Goal: Navigation & Orientation: Find specific page/section

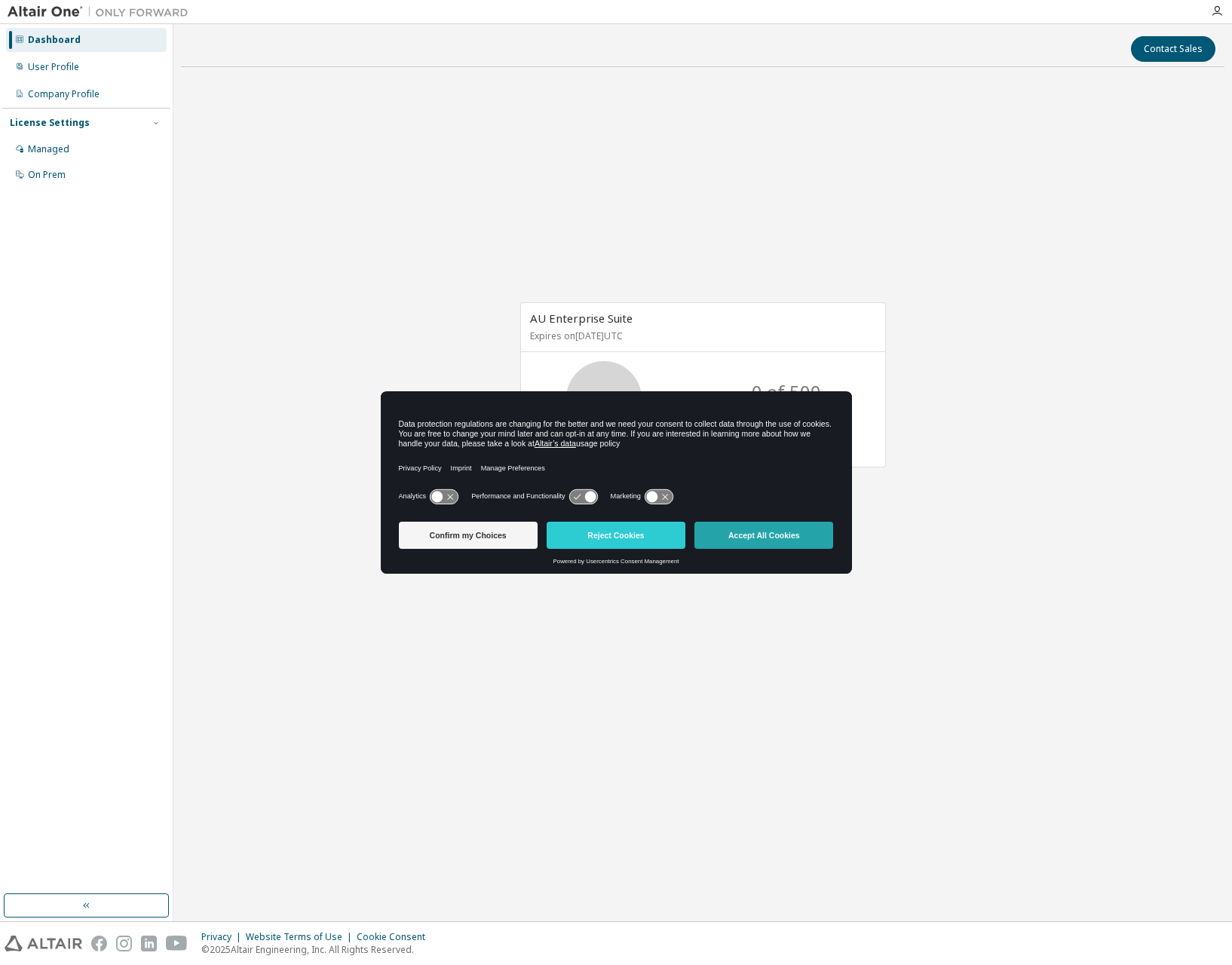
click at [735, 542] on button "Accept All Cookies" at bounding box center [764, 535] width 139 height 27
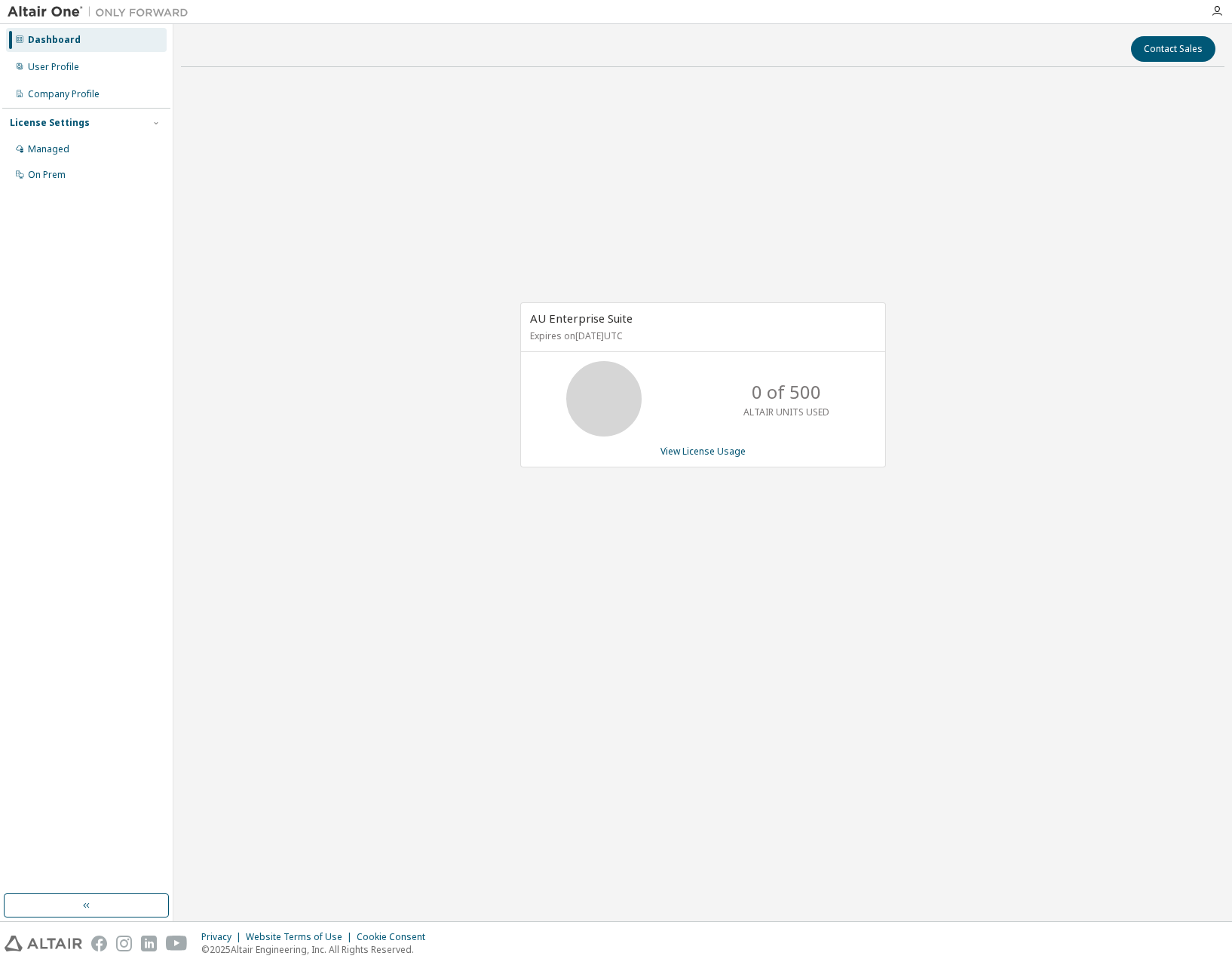
click at [325, 271] on div "AU Enterprise Suite Expires on September 21, 2026 UTC 0 of 500 ALTAIR UNITS USE…" at bounding box center [703, 392] width 1044 height 627
click at [87, 144] on div "Managed" at bounding box center [86, 149] width 161 height 24
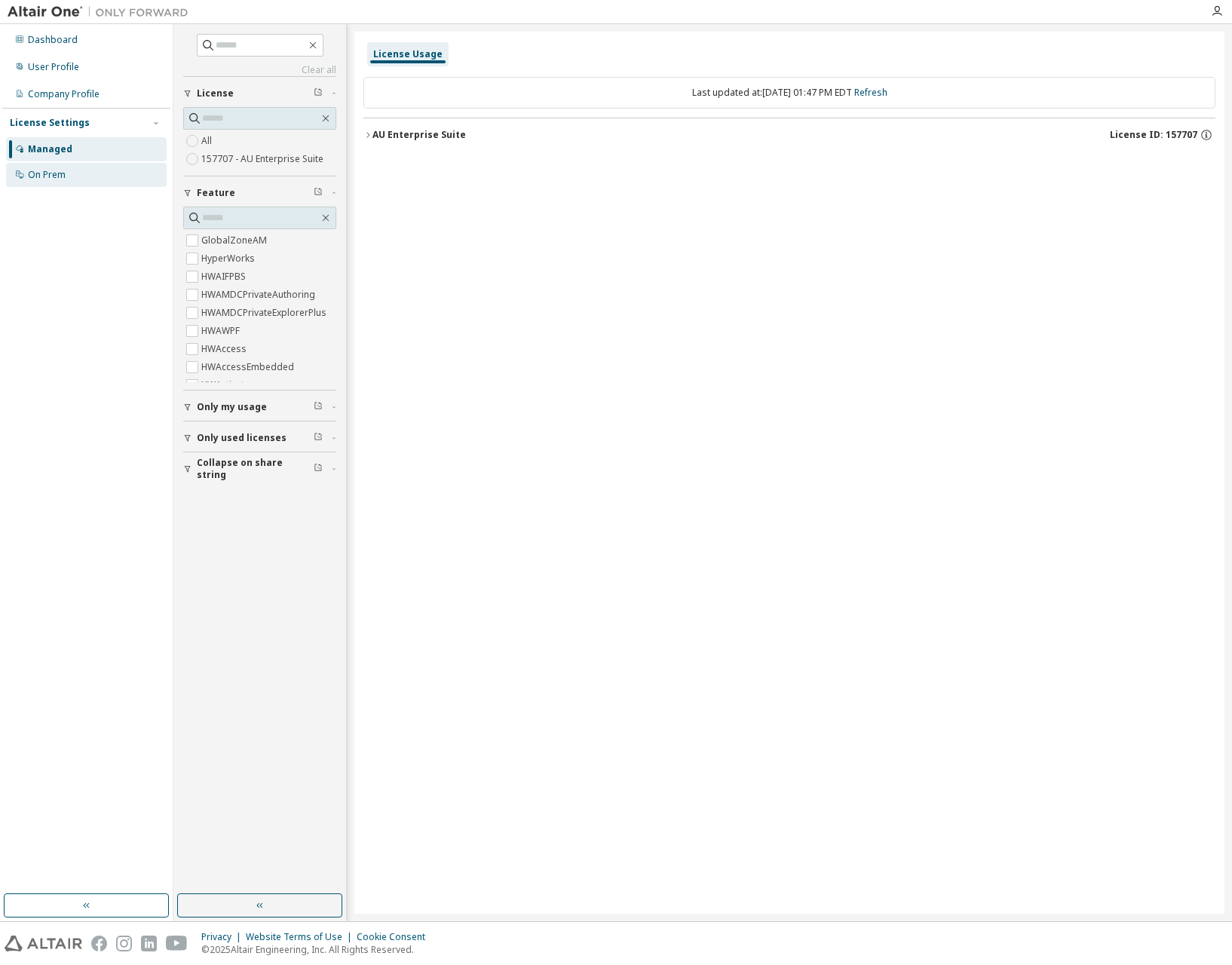
click at [81, 174] on div "On Prem" at bounding box center [86, 175] width 161 height 24
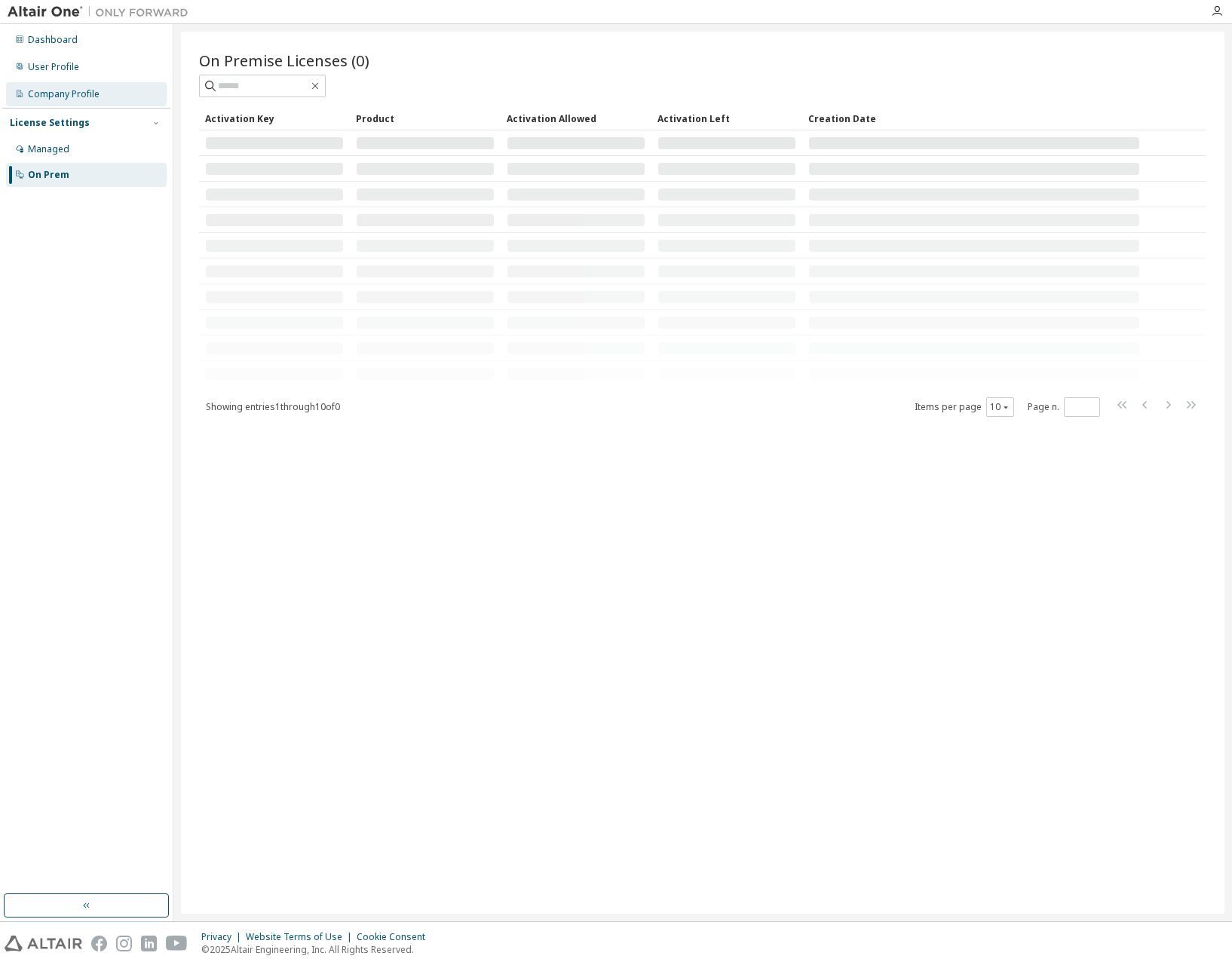
click at [87, 103] on div "Company Profile" at bounding box center [86, 95] width 161 height 24
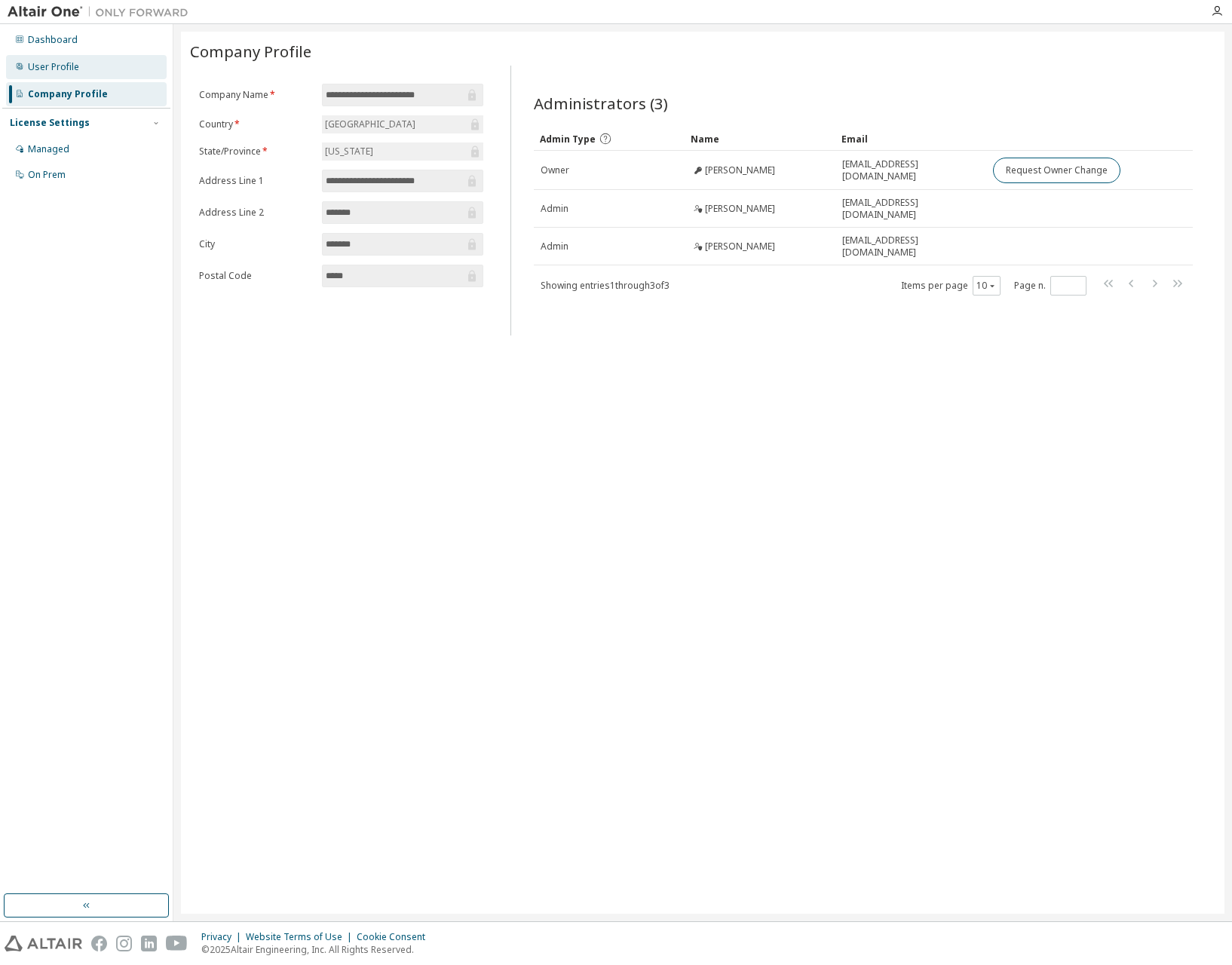
click at [109, 75] on div "User Profile" at bounding box center [86, 68] width 161 height 24
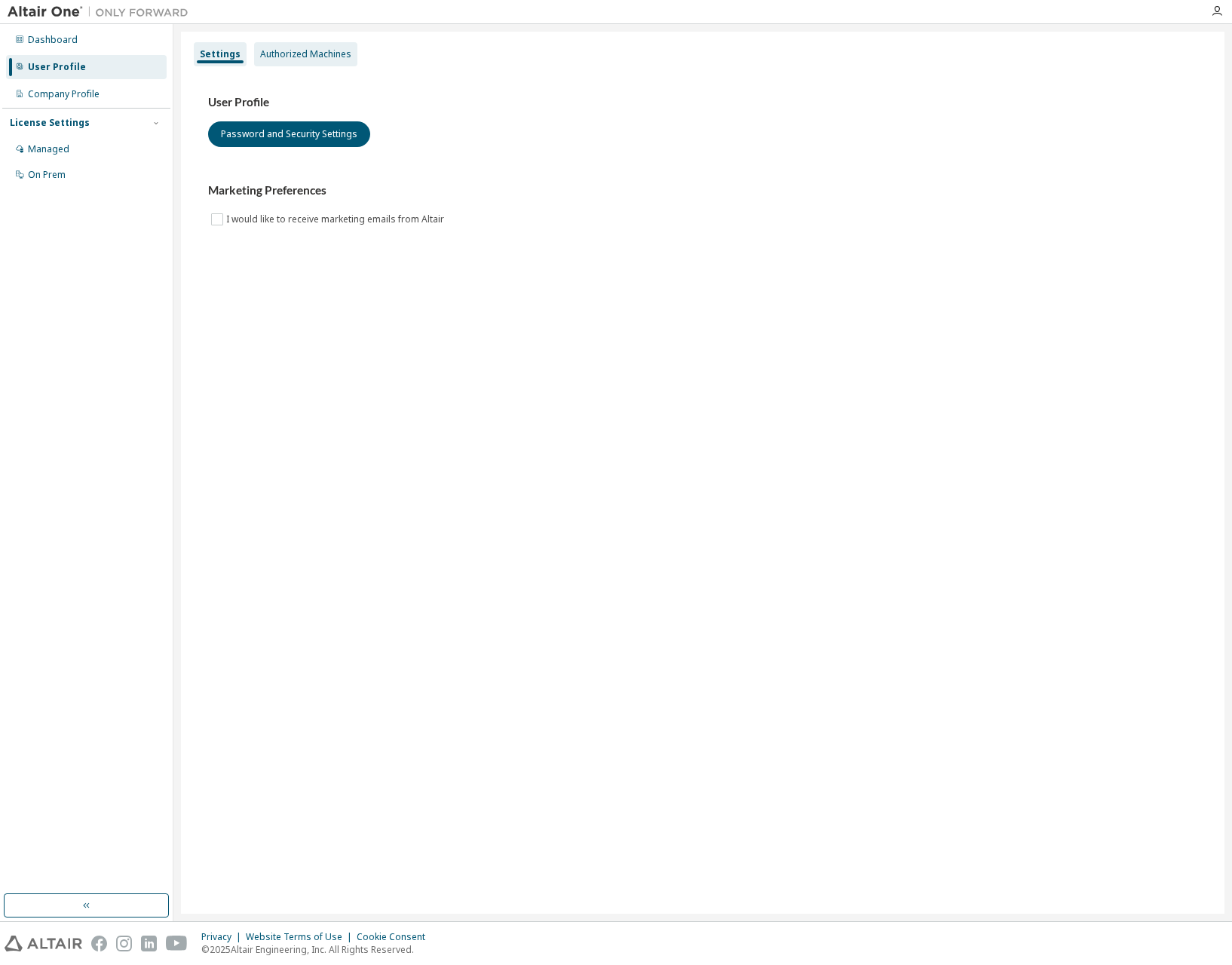
click at [310, 55] on div "Authorized Machines" at bounding box center [306, 54] width 91 height 12
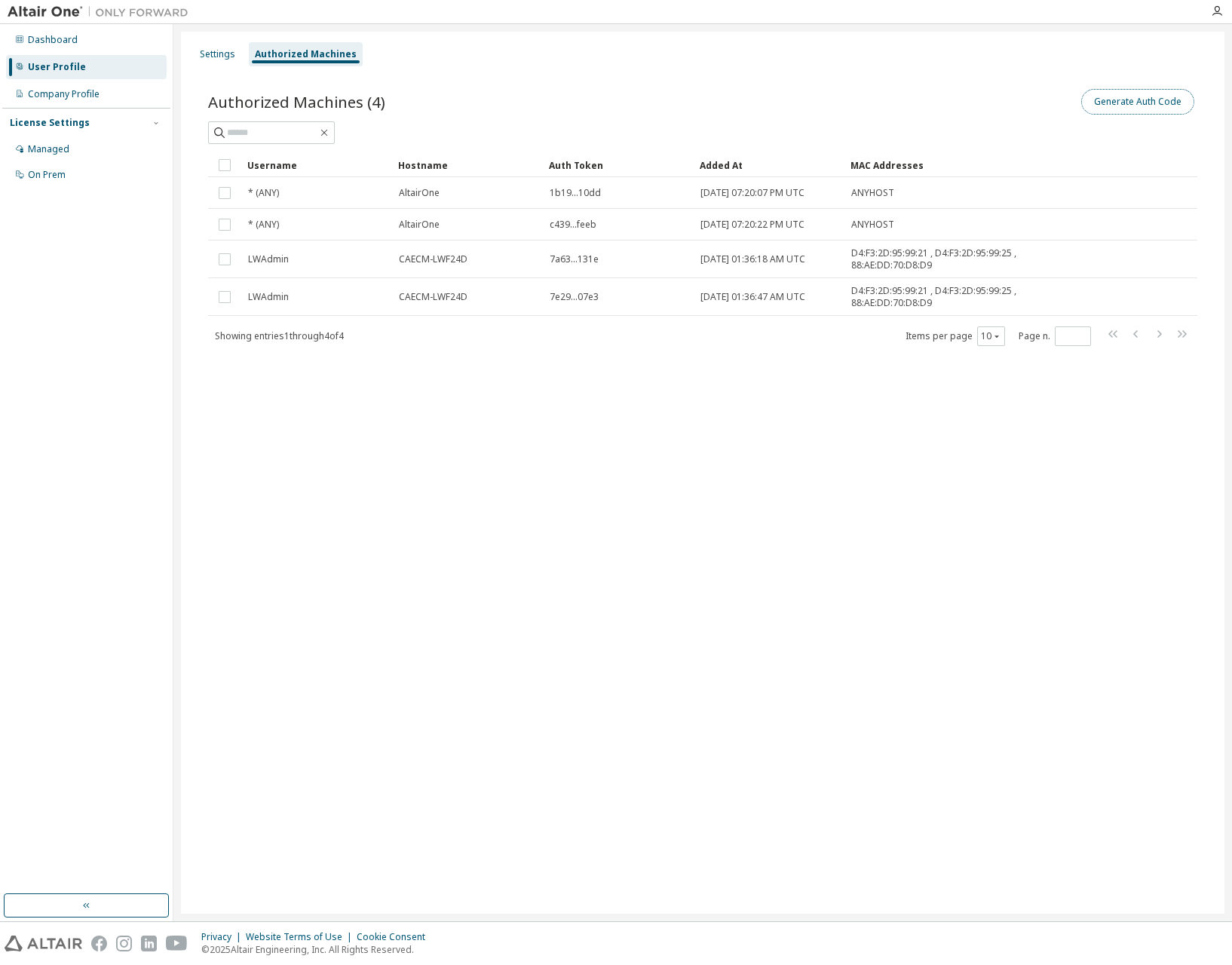
click at [1177, 108] on button "Generate Auth Code" at bounding box center [1137, 101] width 113 height 25
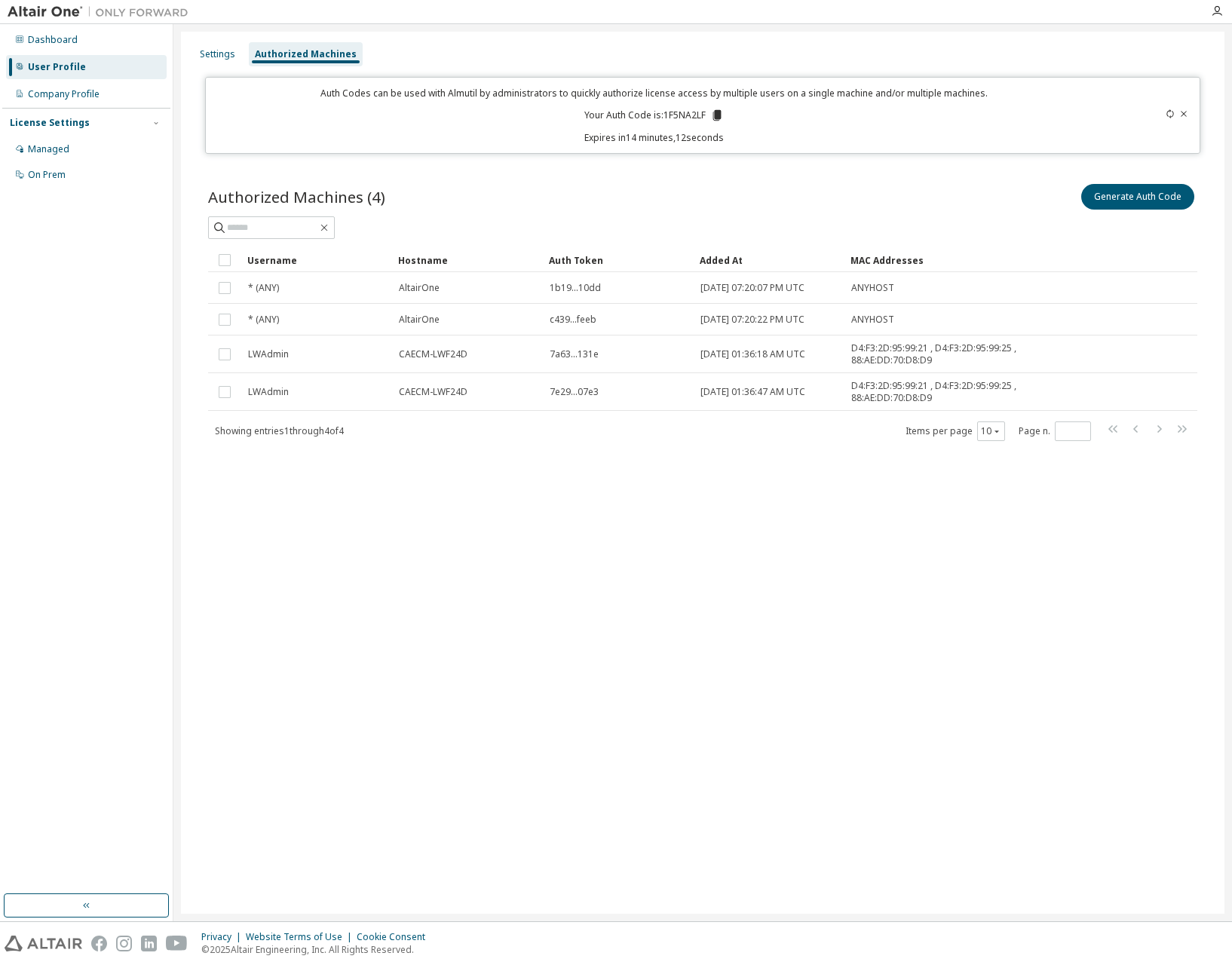
click at [715, 117] on icon at bounding box center [717, 115] width 8 height 11
click at [54, 144] on div "Managed" at bounding box center [48, 149] width 42 height 12
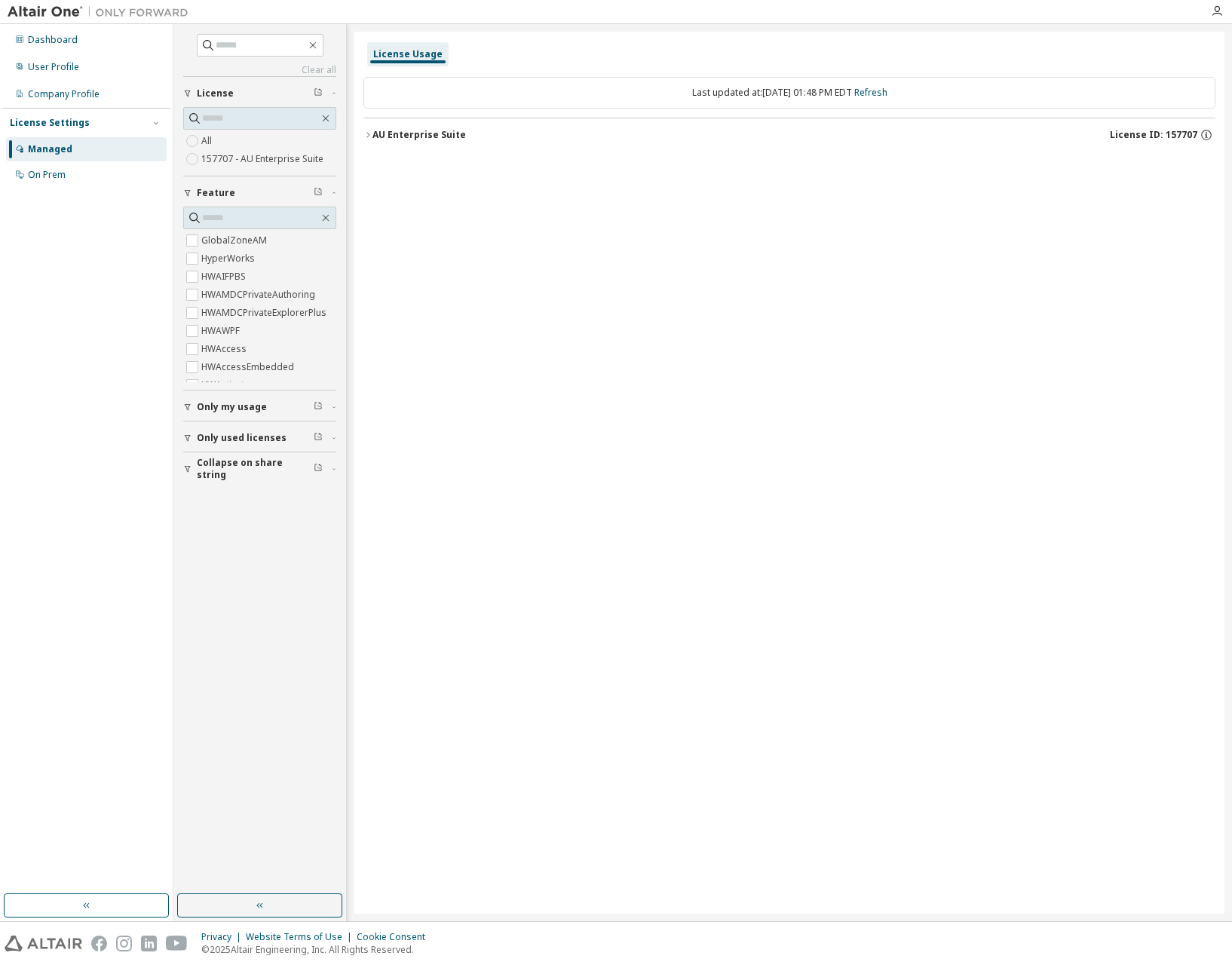
click at [453, 90] on div "Last updated at: Mon 2025-10-06 01:48 PM EDT Refresh" at bounding box center [789, 92] width 852 height 32
click at [401, 55] on div "License Usage" at bounding box center [408, 54] width 69 height 12
click at [88, 99] on div "Company Profile" at bounding box center [64, 94] width 72 height 12
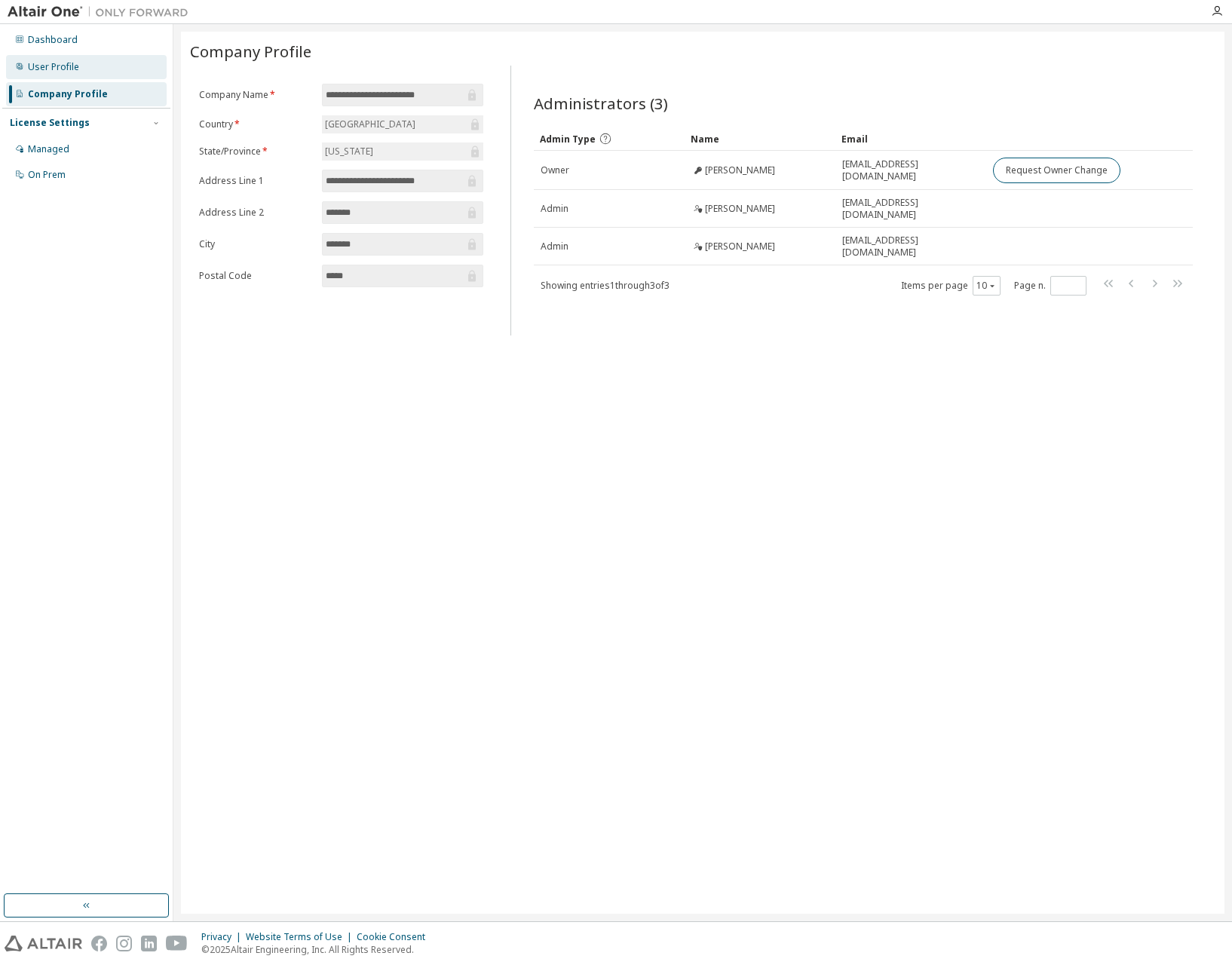
click at [99, 76] on div "User Profile" at bounding box center [86, 68] width 161 height 24
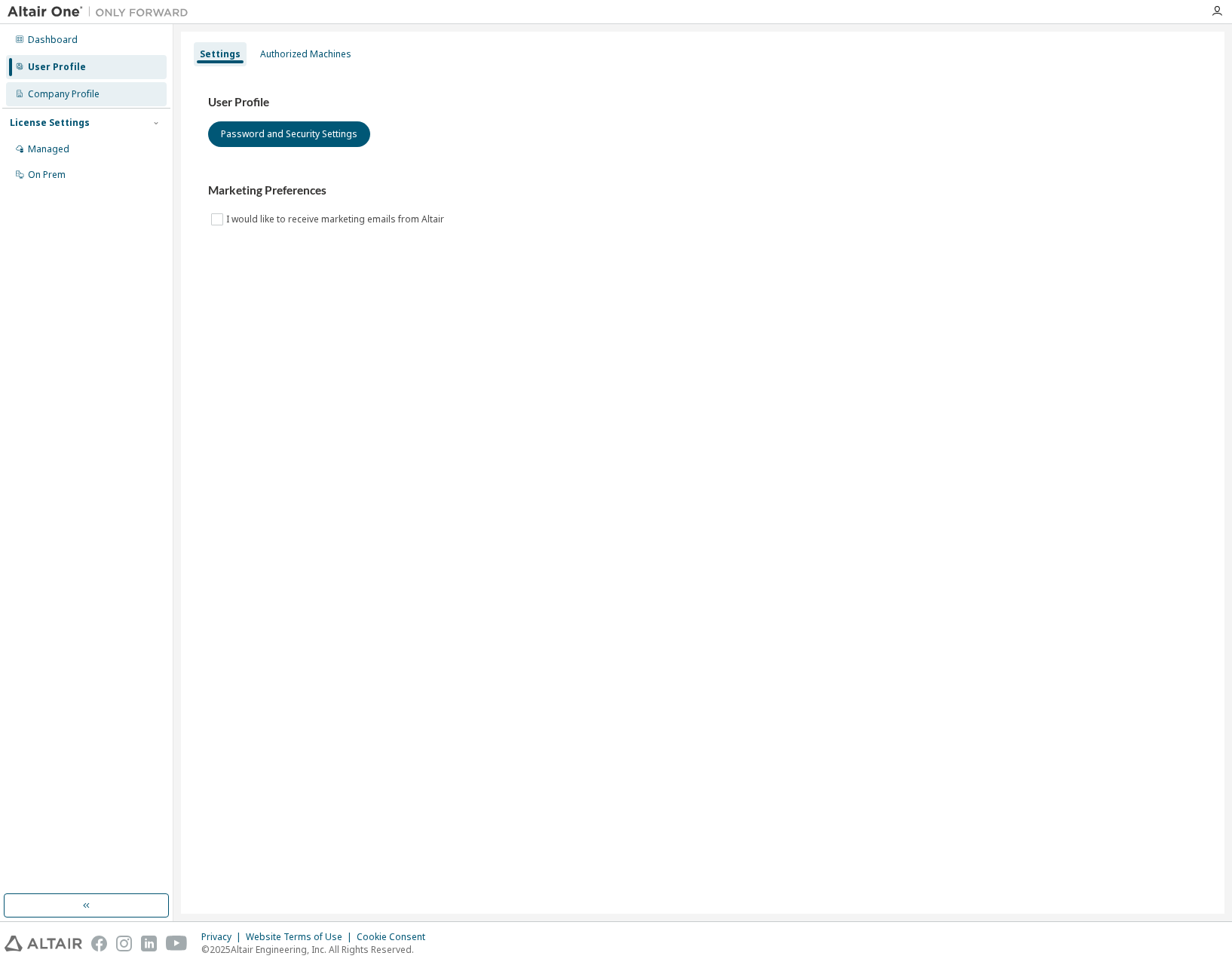
click at [96, 95] on div "Company Profile" at bounding box center [64, 94] width 72 height 12
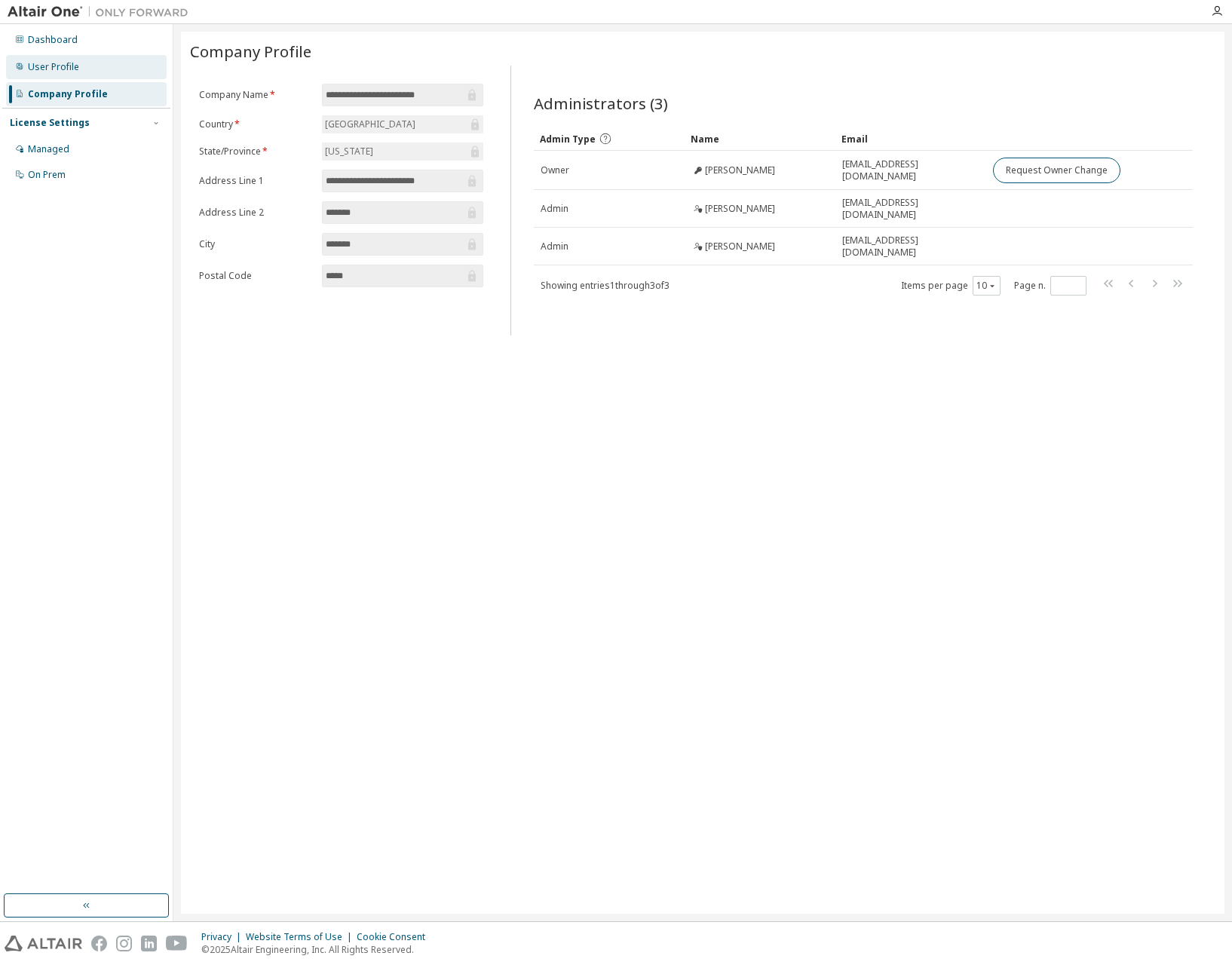
click at [115, 70] on div "User Profile" at bounding box center [86, 68] width 161 height 24
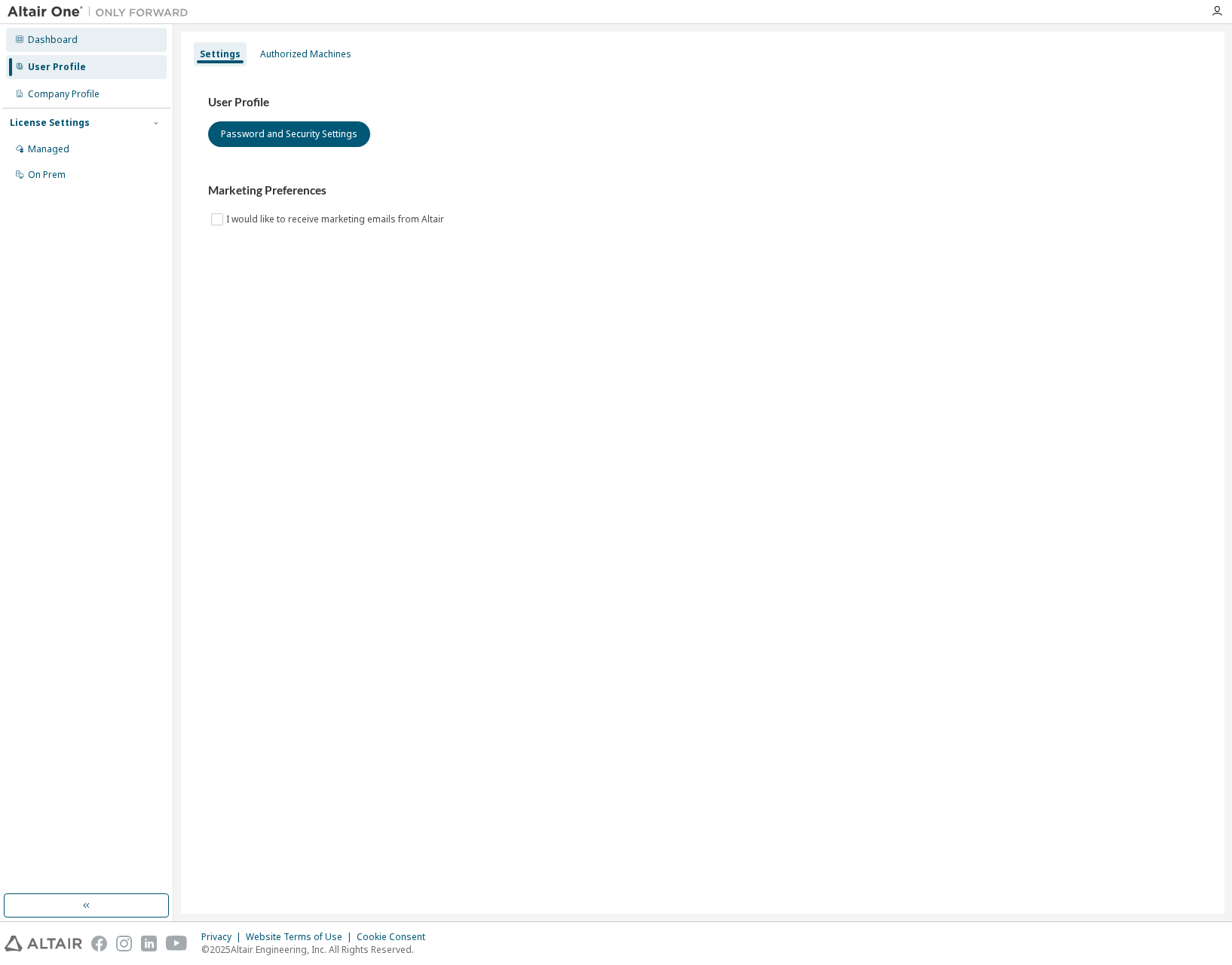
click at [115, 51] on div "Dashboard" at bounding box center [86, 40] width 161 height 24
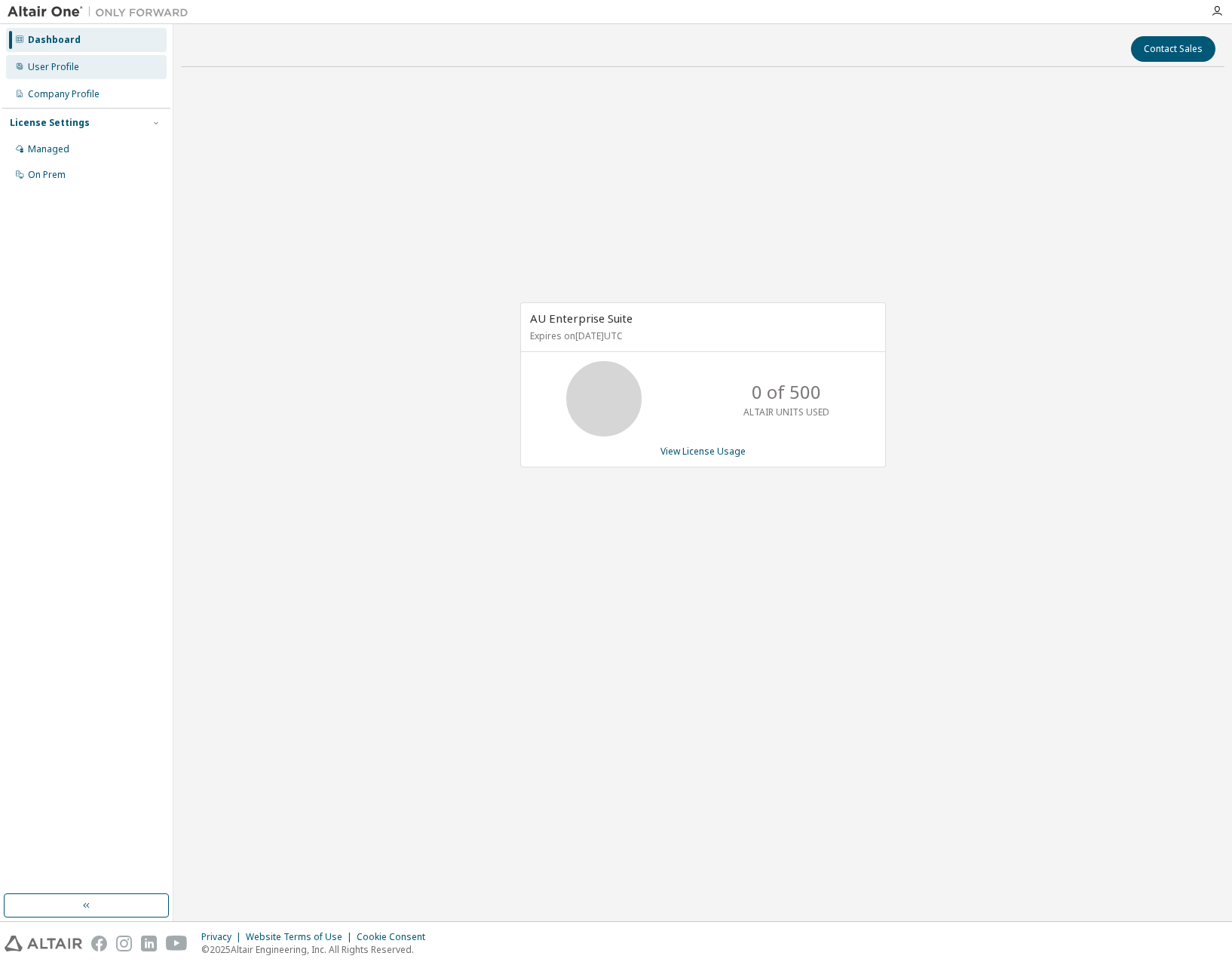
click at [111, 65] on div "User Profile" at bounding box center [86, 68] width 161 height 24
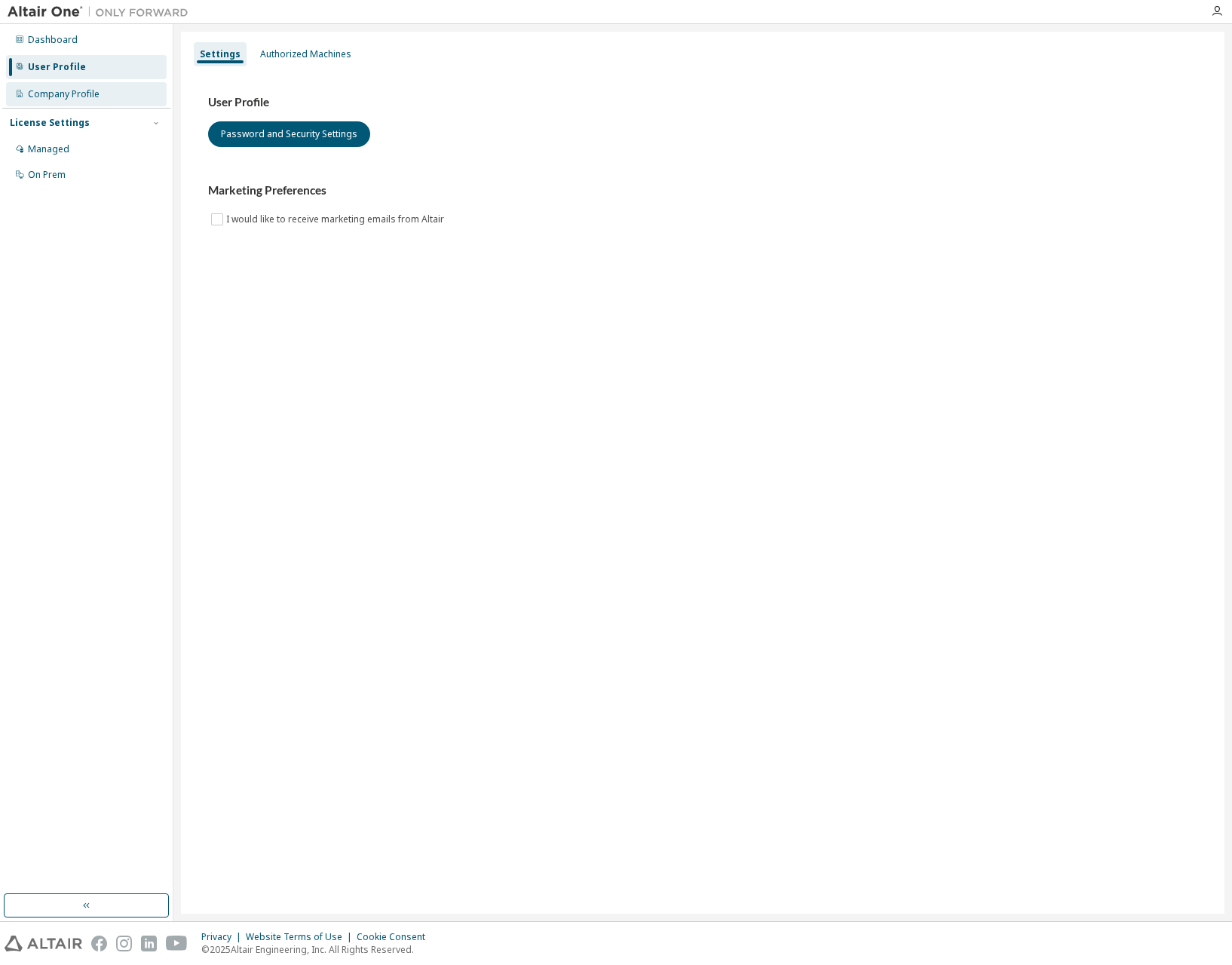
click at [113, 96] on div "Company Profile" at bounding box center [86, 95] width 161 height 24
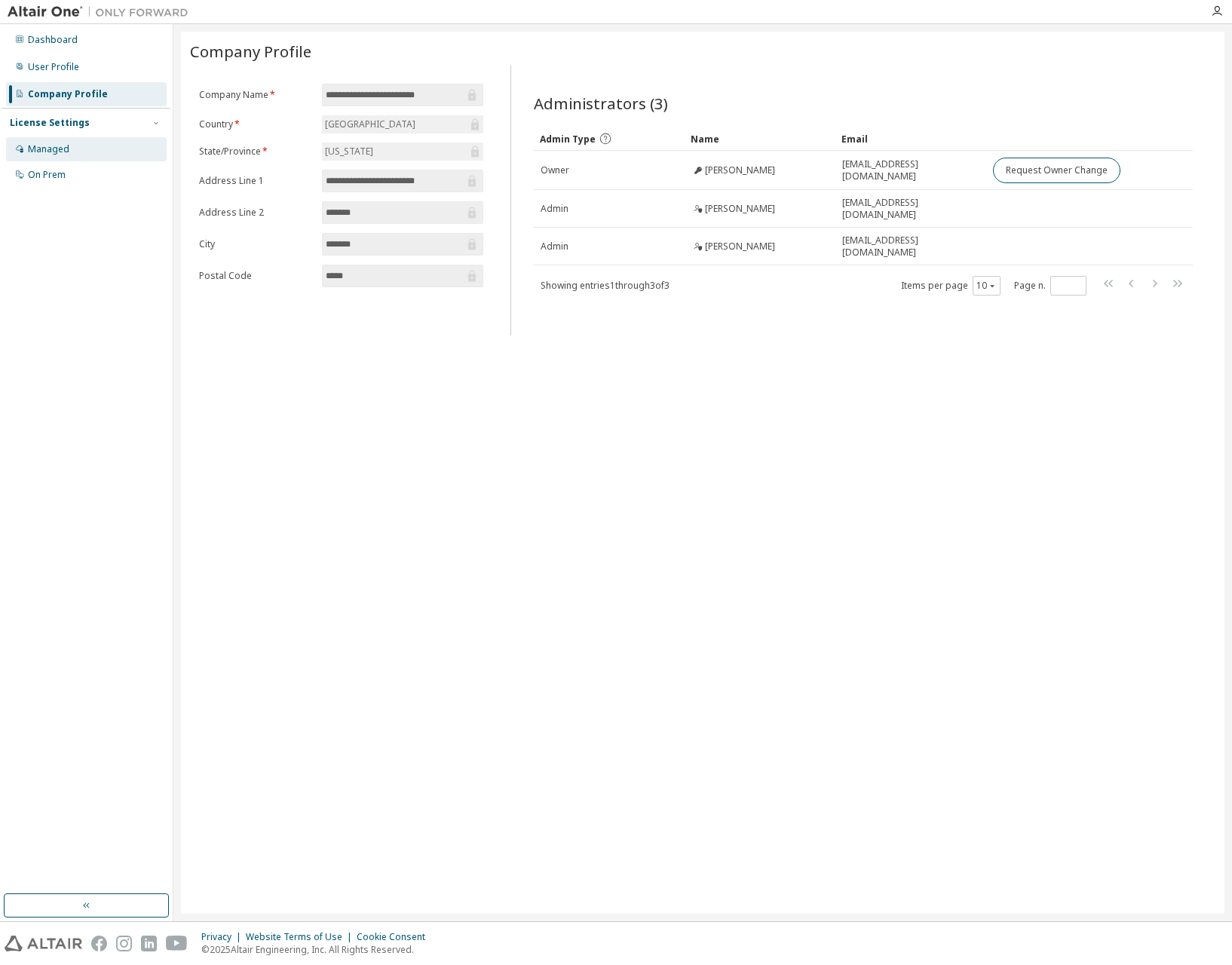
click at [97, 148] on div "Managed" at bounding box center [86, 149] width 161 height 24
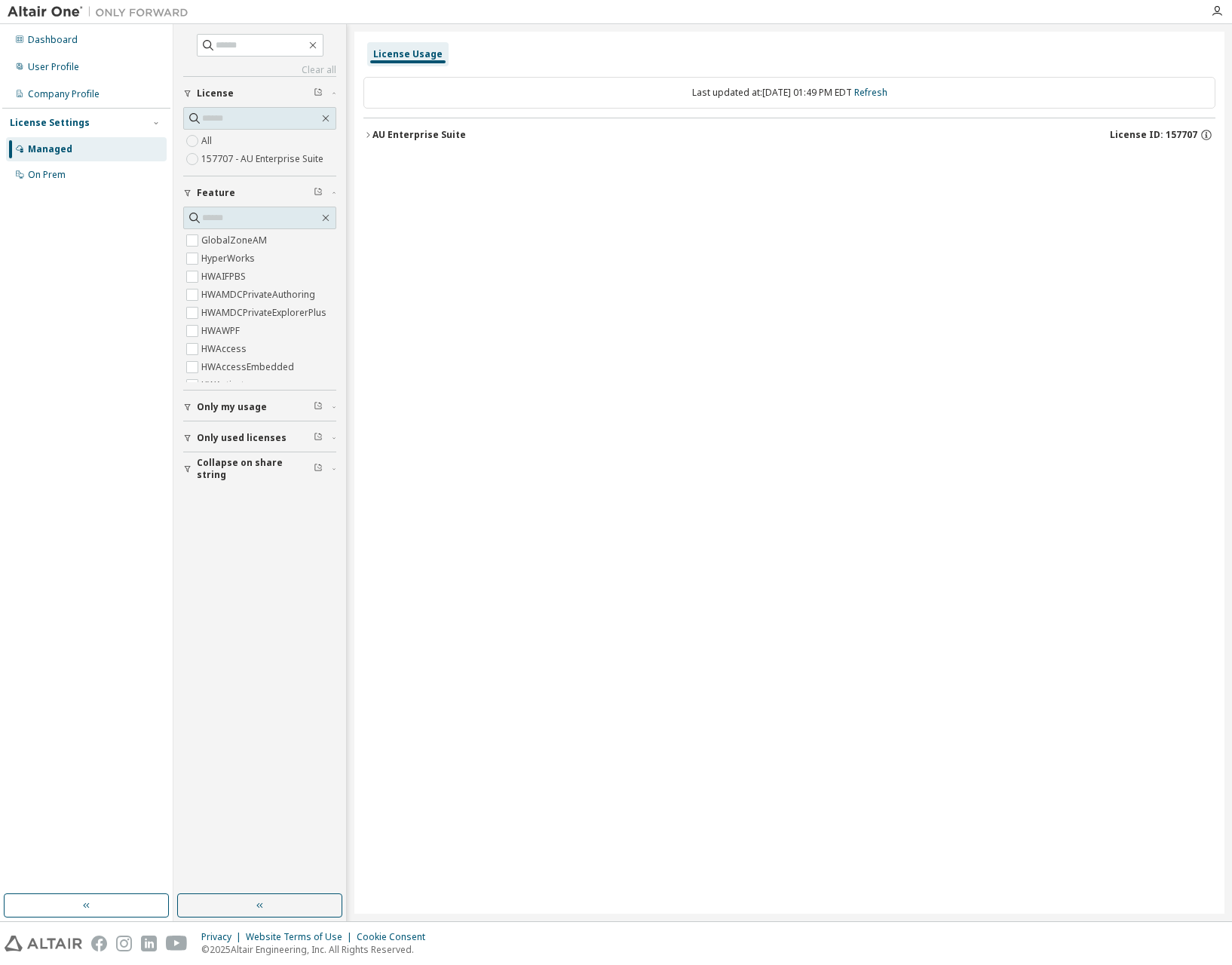
click at [426, 141] on div "AU Enterprise Suite License ID: 157707" at bounding box center [794, 134] width 843 height 14
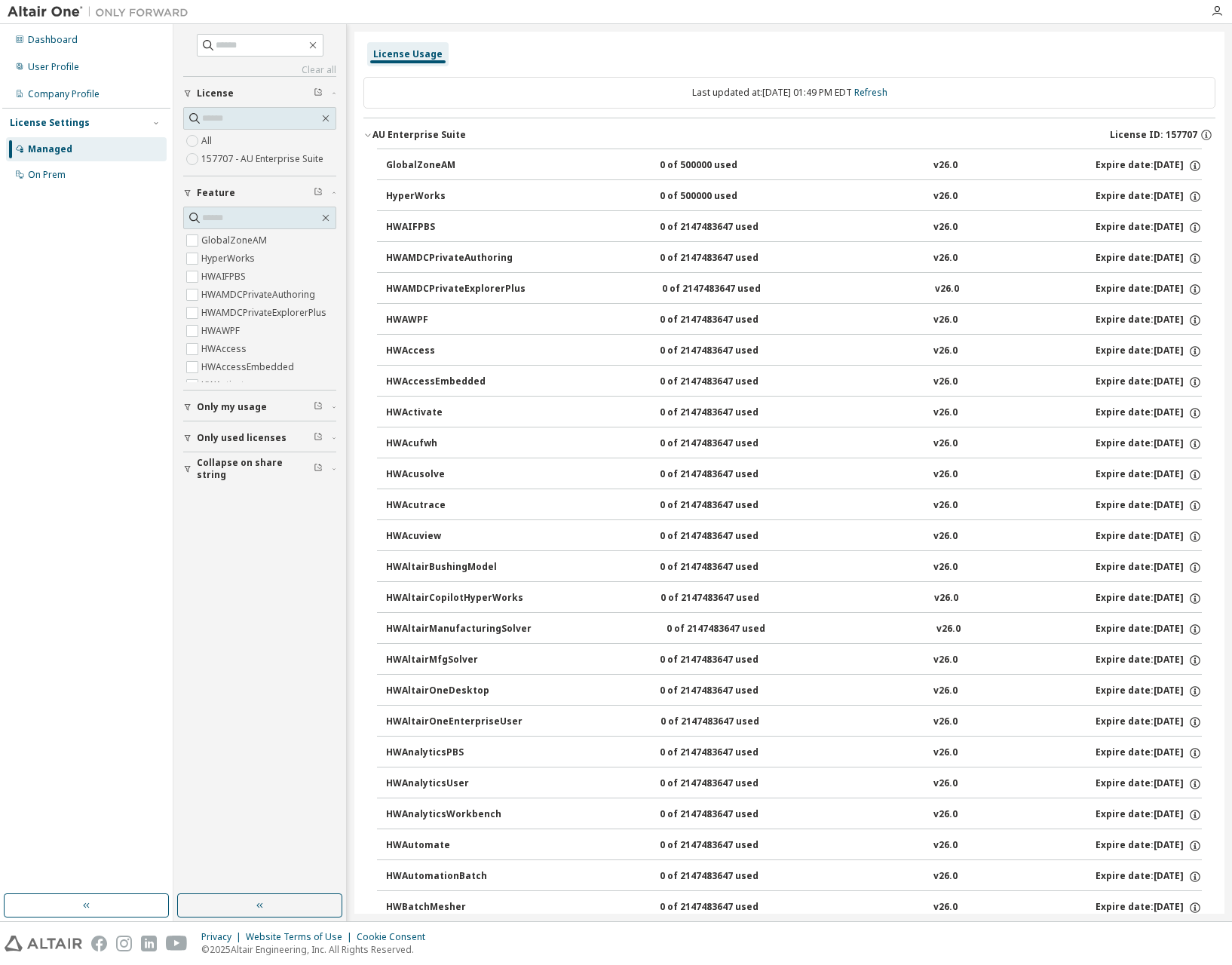
click at [432, 138] on div "AU Enterprise Suite" at bounding box center [419, 134] width 94 height 12
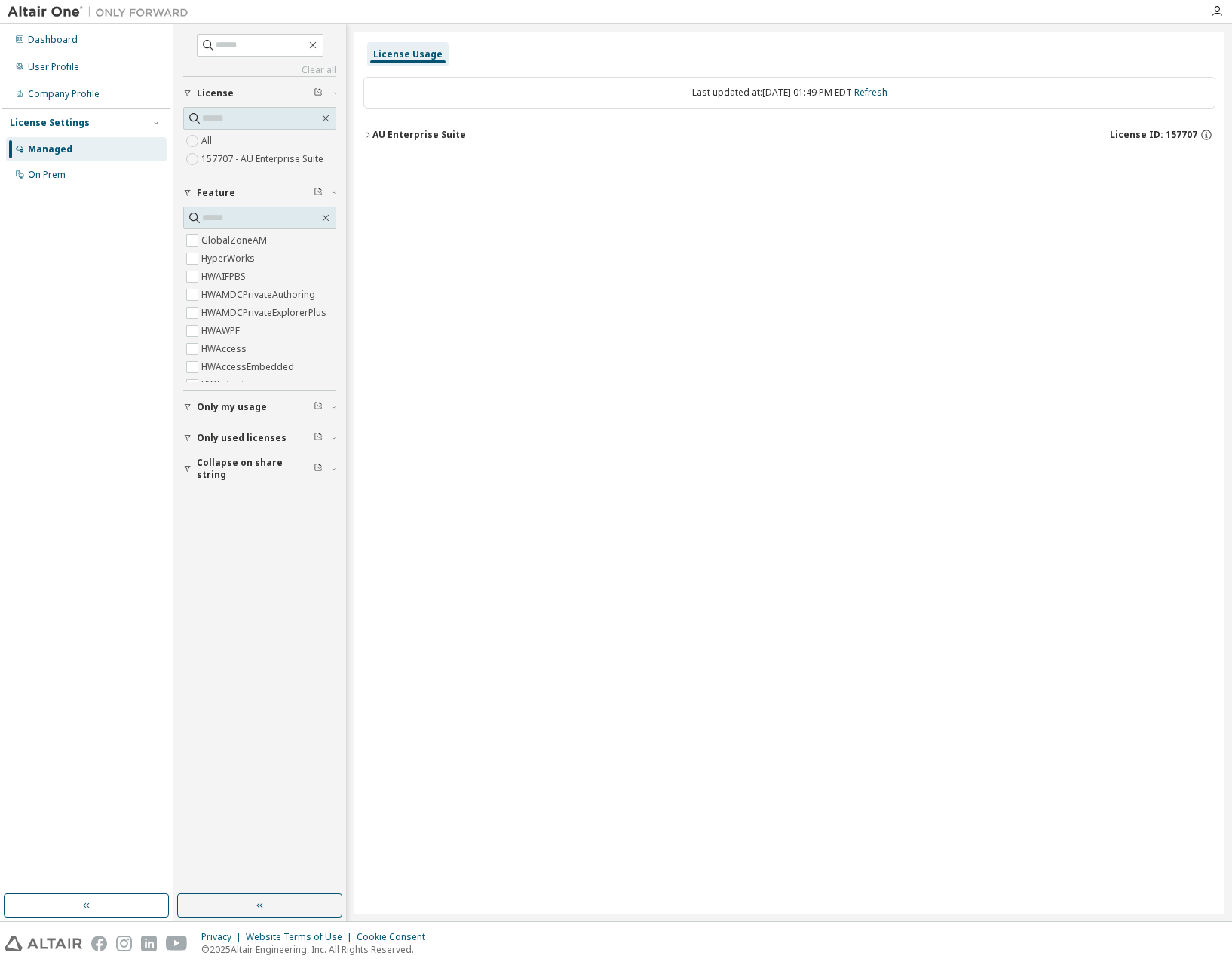
click at [432, 138] on div "AU Enterprise Suite" at bounding box center [419, 134] width 94 height 12
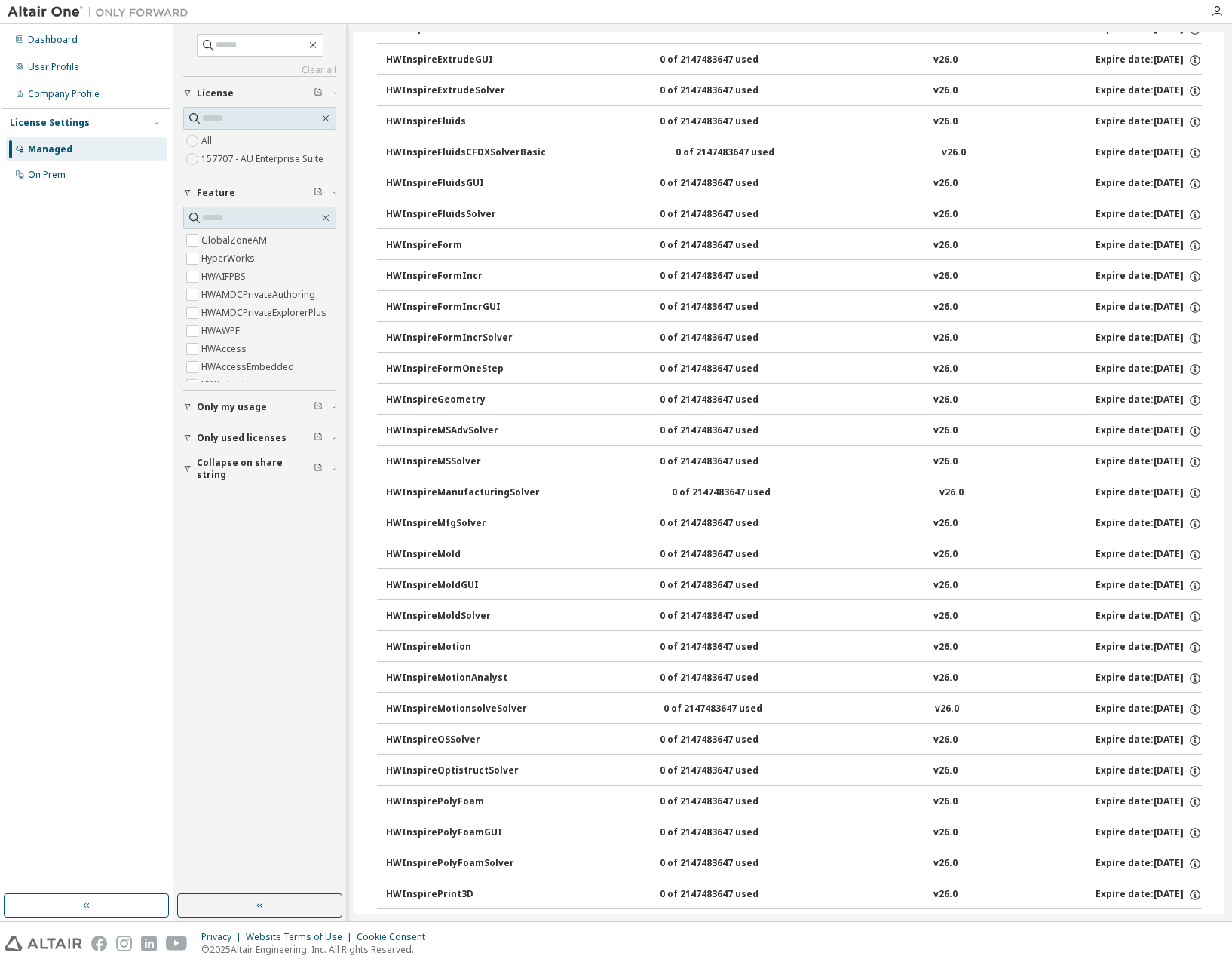
scroll to position [4523, 0]
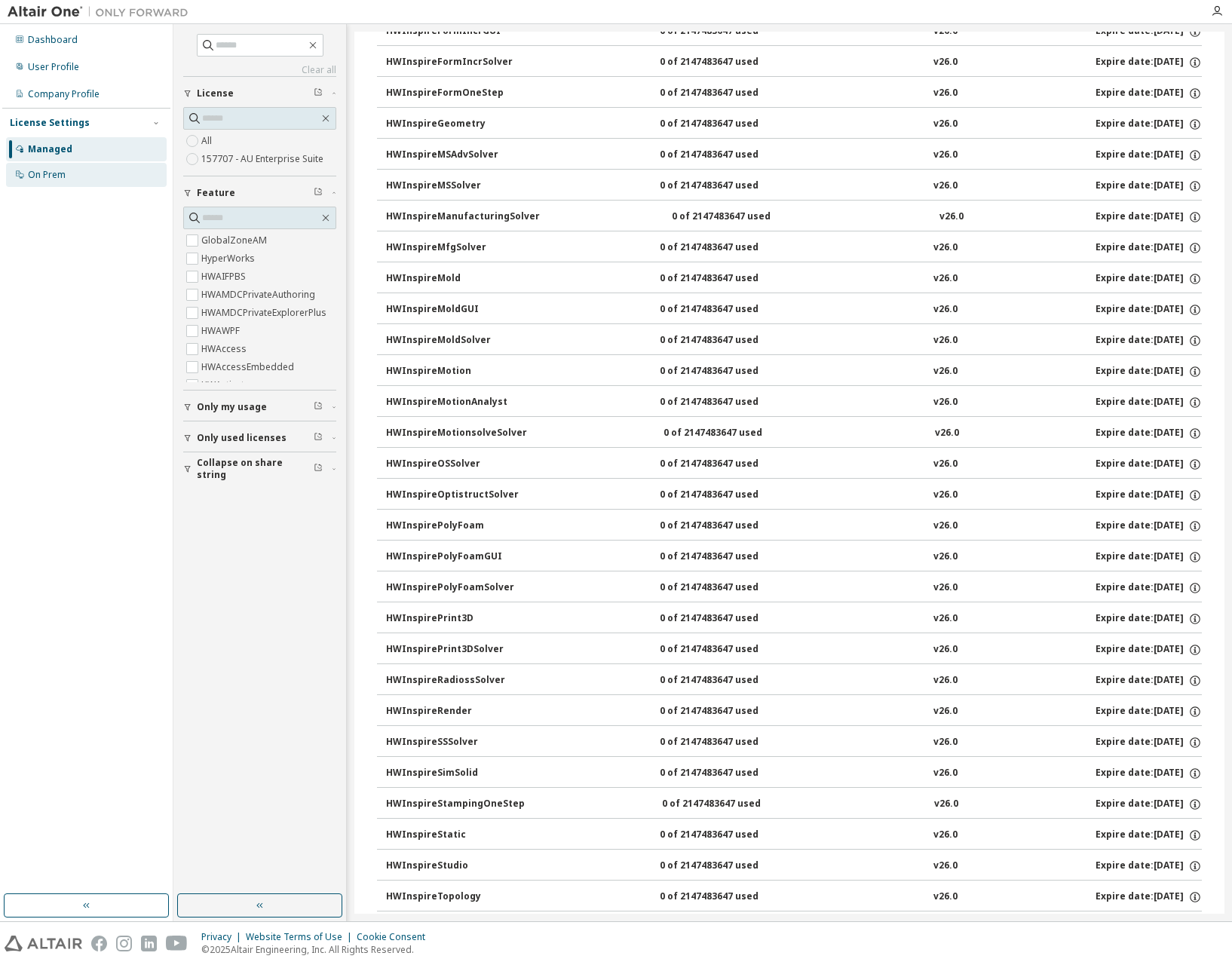
click at [88, 168] on div "On Prem" at bounding box center [86, 175] width 161 height 24
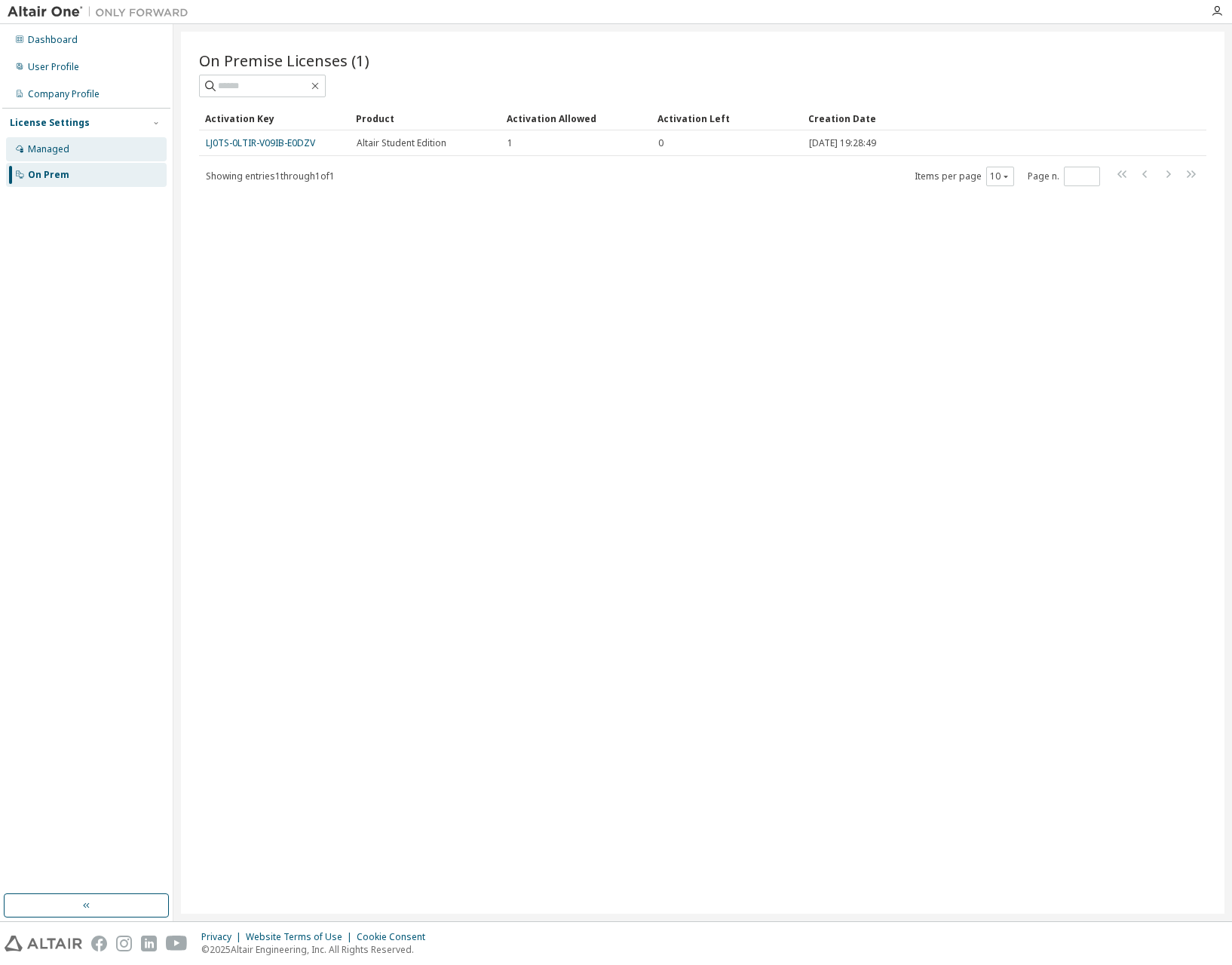
click at [116, 151] on div "Managed" at bounding box center [86, 149] width 161 height 24
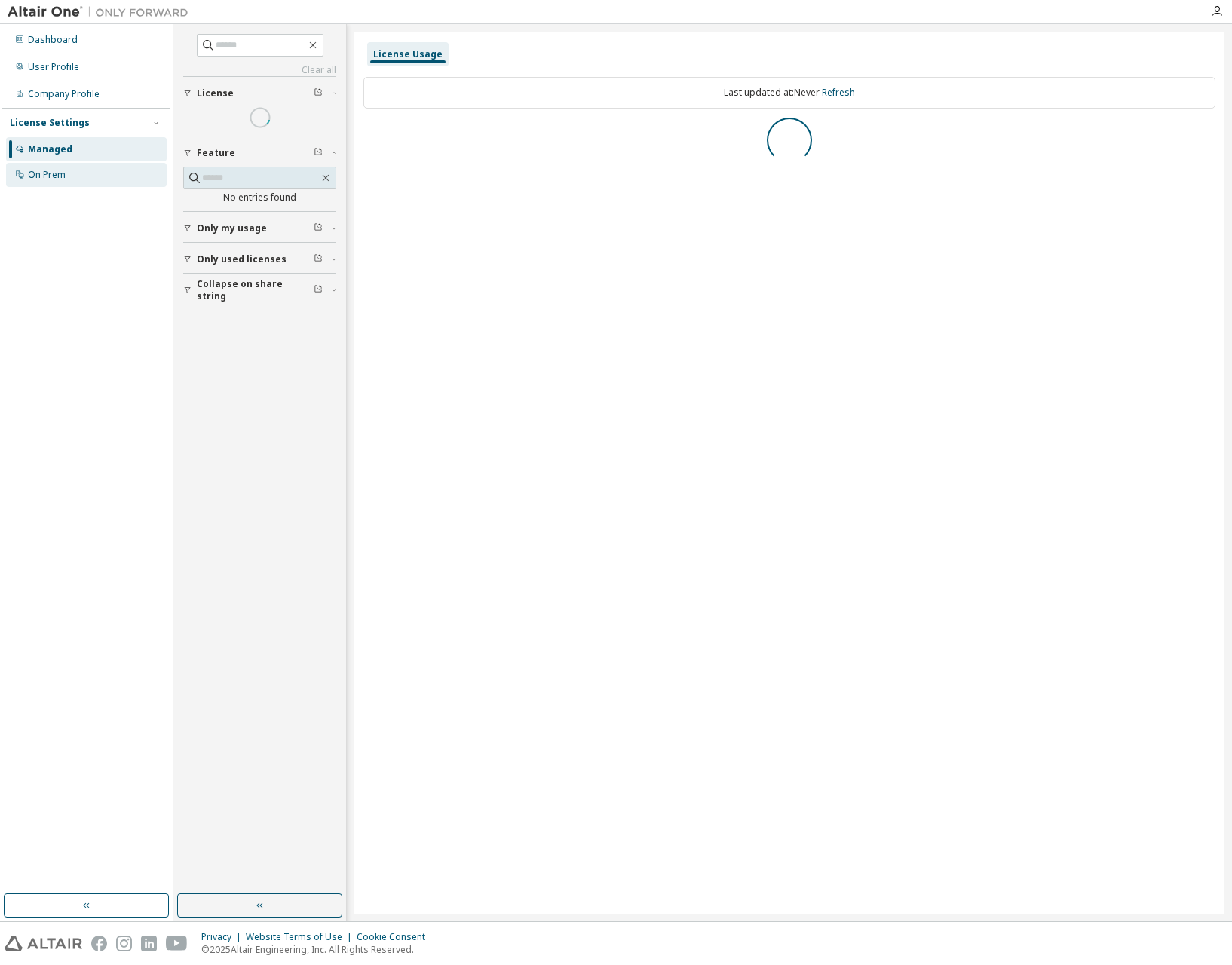
click at [114, 175] on div "On Prem" at bounding box center [86, 175] width 161 height 24
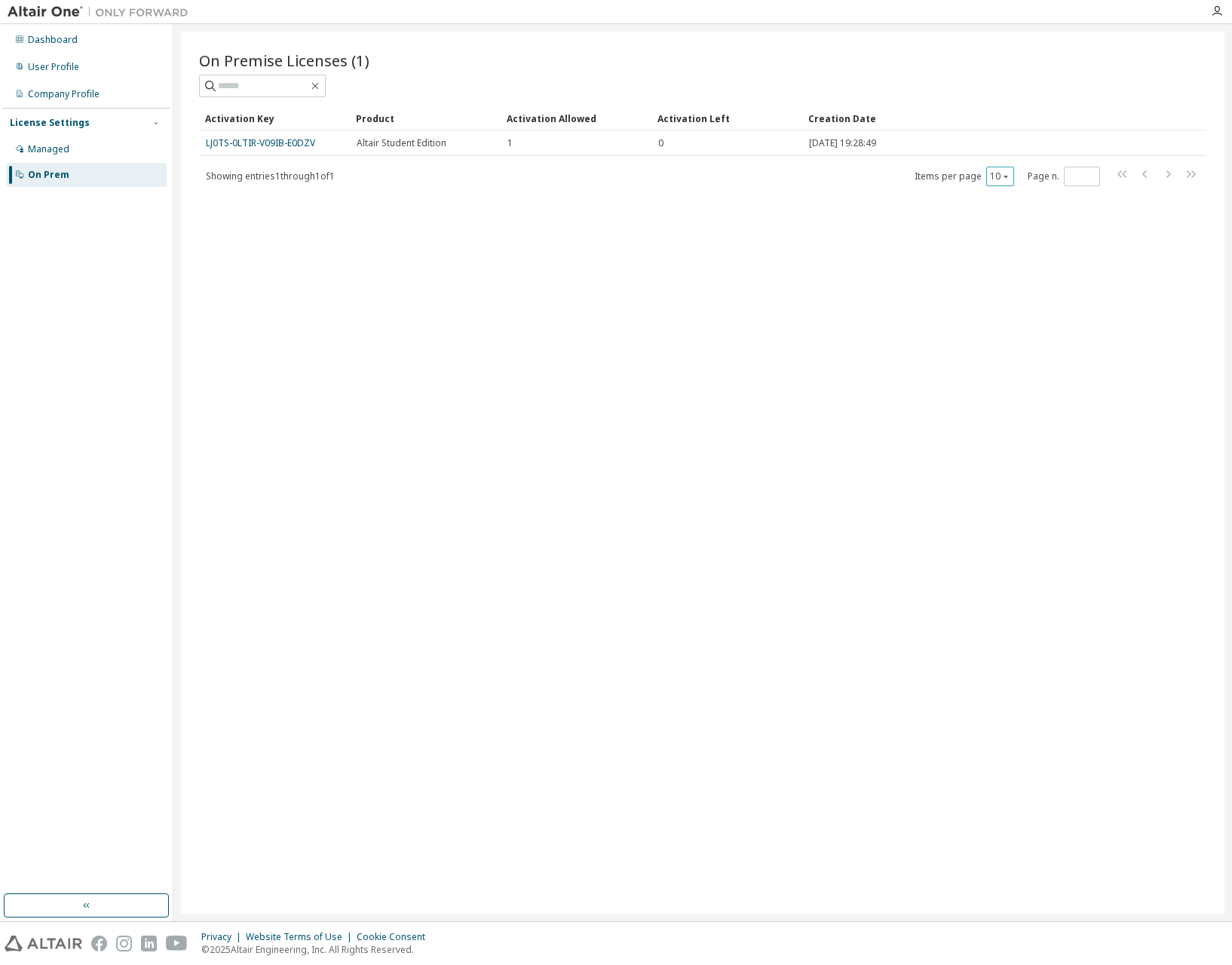
click at [997, 179] on button "10" at bounding box center [1000, 176] width 20 height 12
click at [96, 158] on div "Managed" at bounding box center [86, 149] width 161 height 24
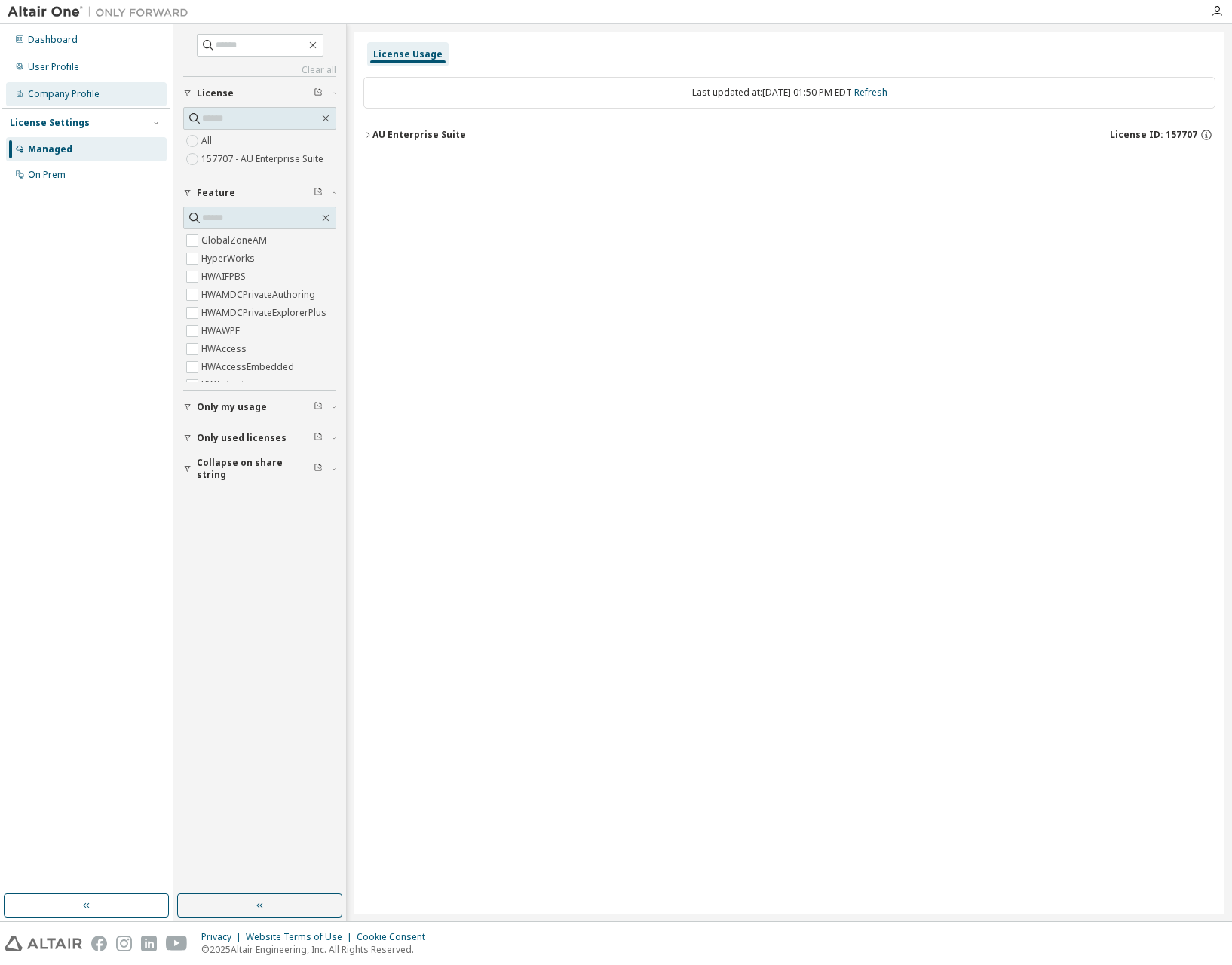
click at [114, 95] on div "Company Profile" at bounding box center [86, 95] width 161 height 24
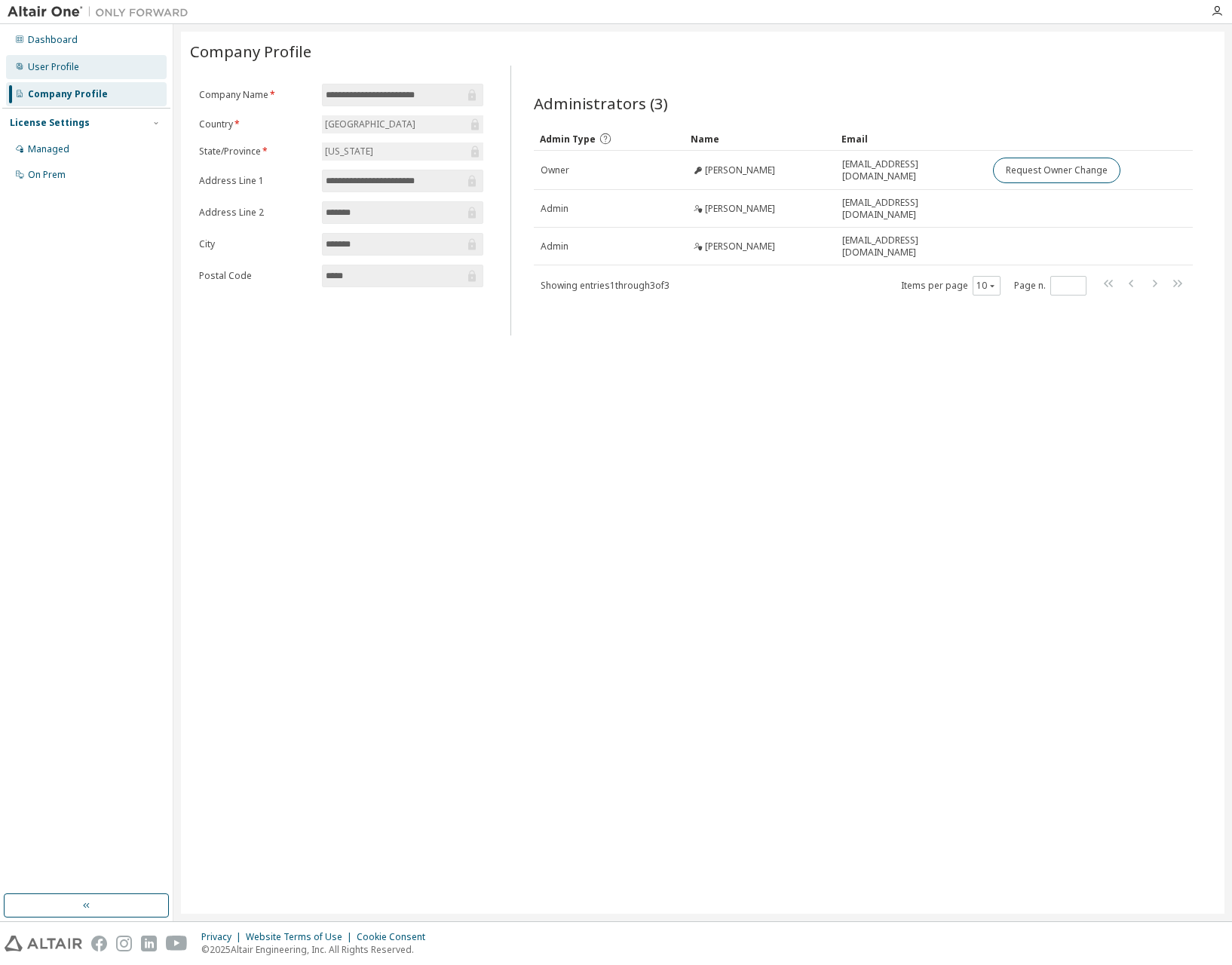
click at [122, 75] on div "User Profile" at bounding box center [86, 68] width 161 height 24
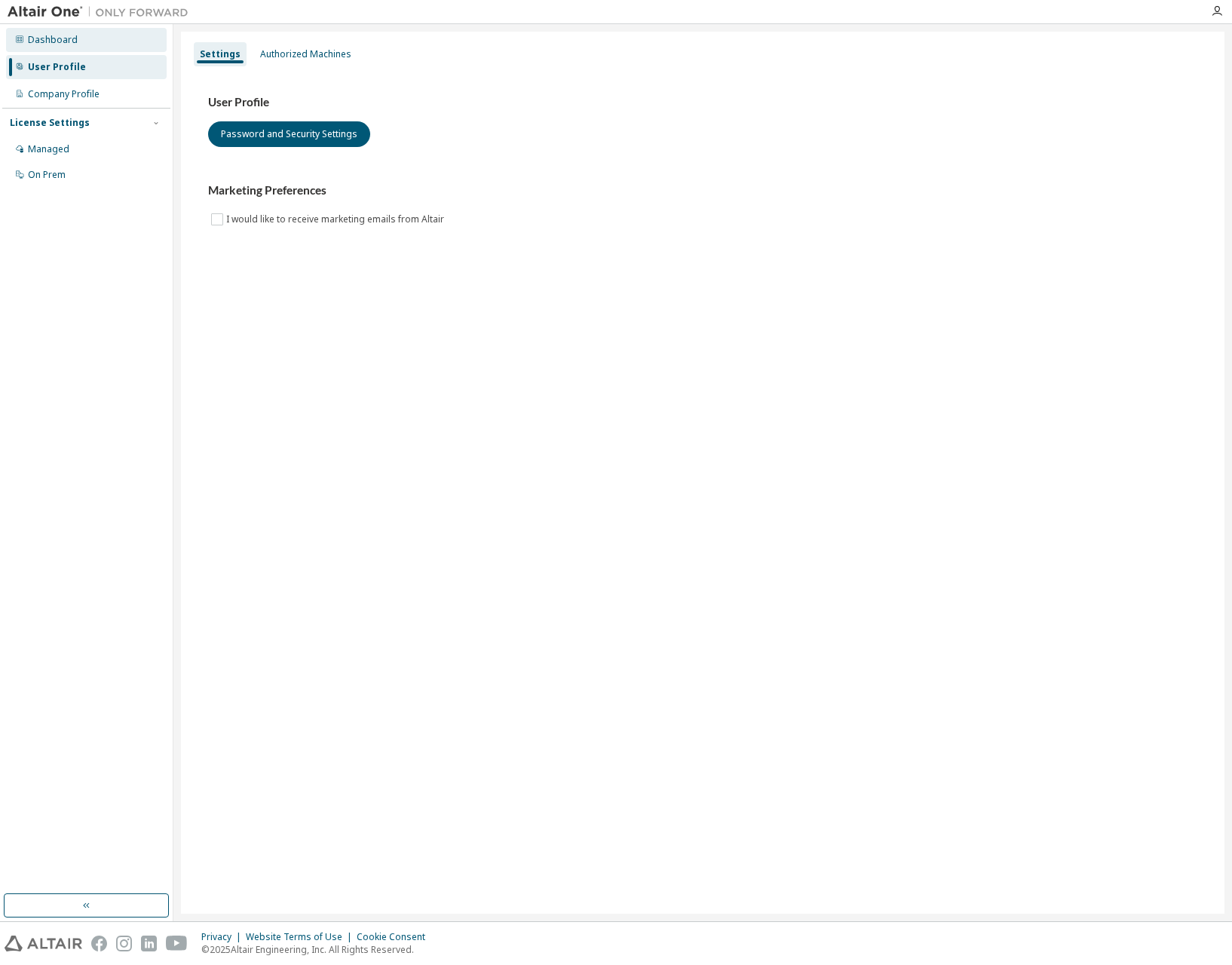
click at [135, 51] on div "Dashboard" at bounding box center [86, 40] width 161 height 24
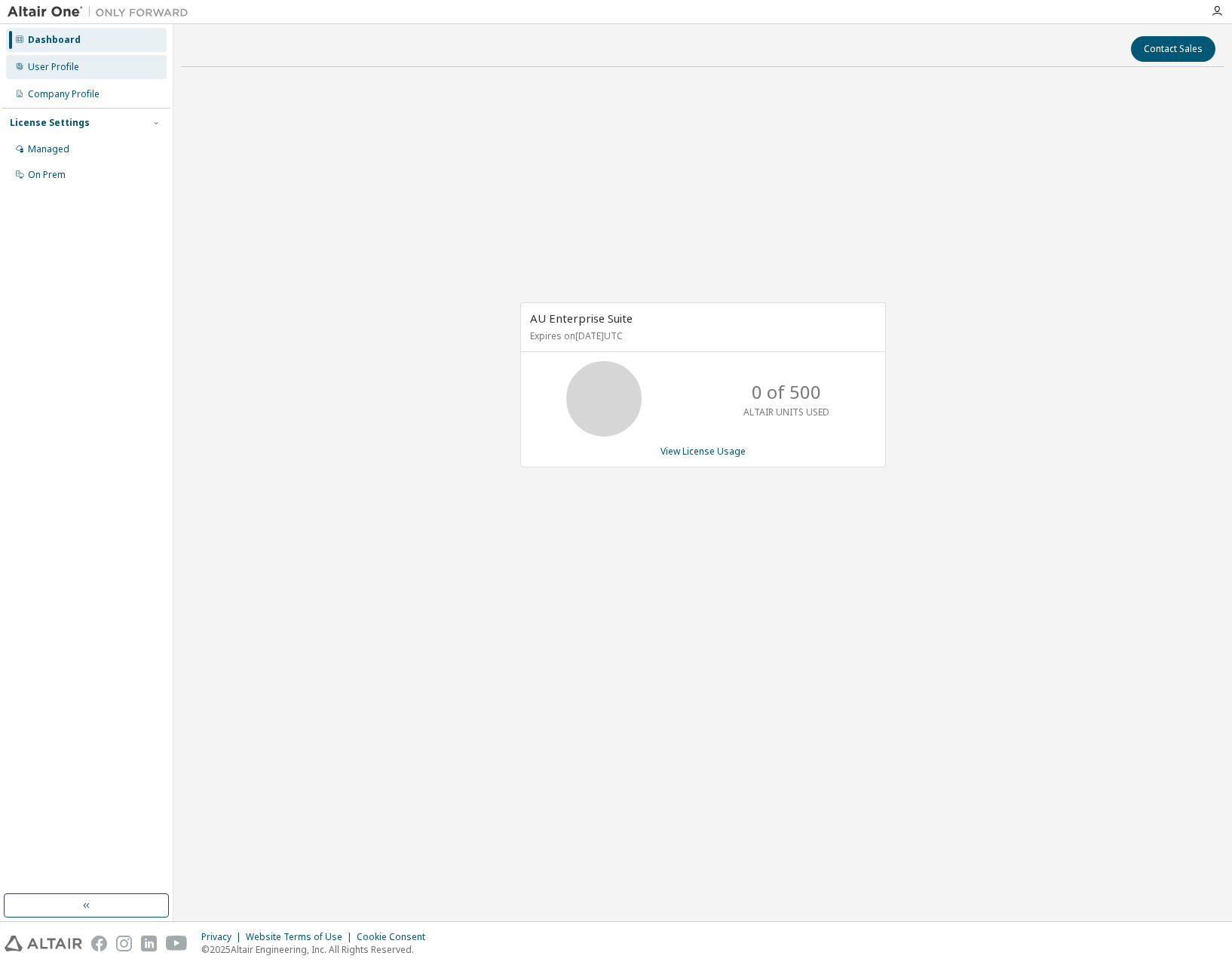
click at [132, 64] on div "User Profile" at bounding box center [86, 68] width 161 height 24
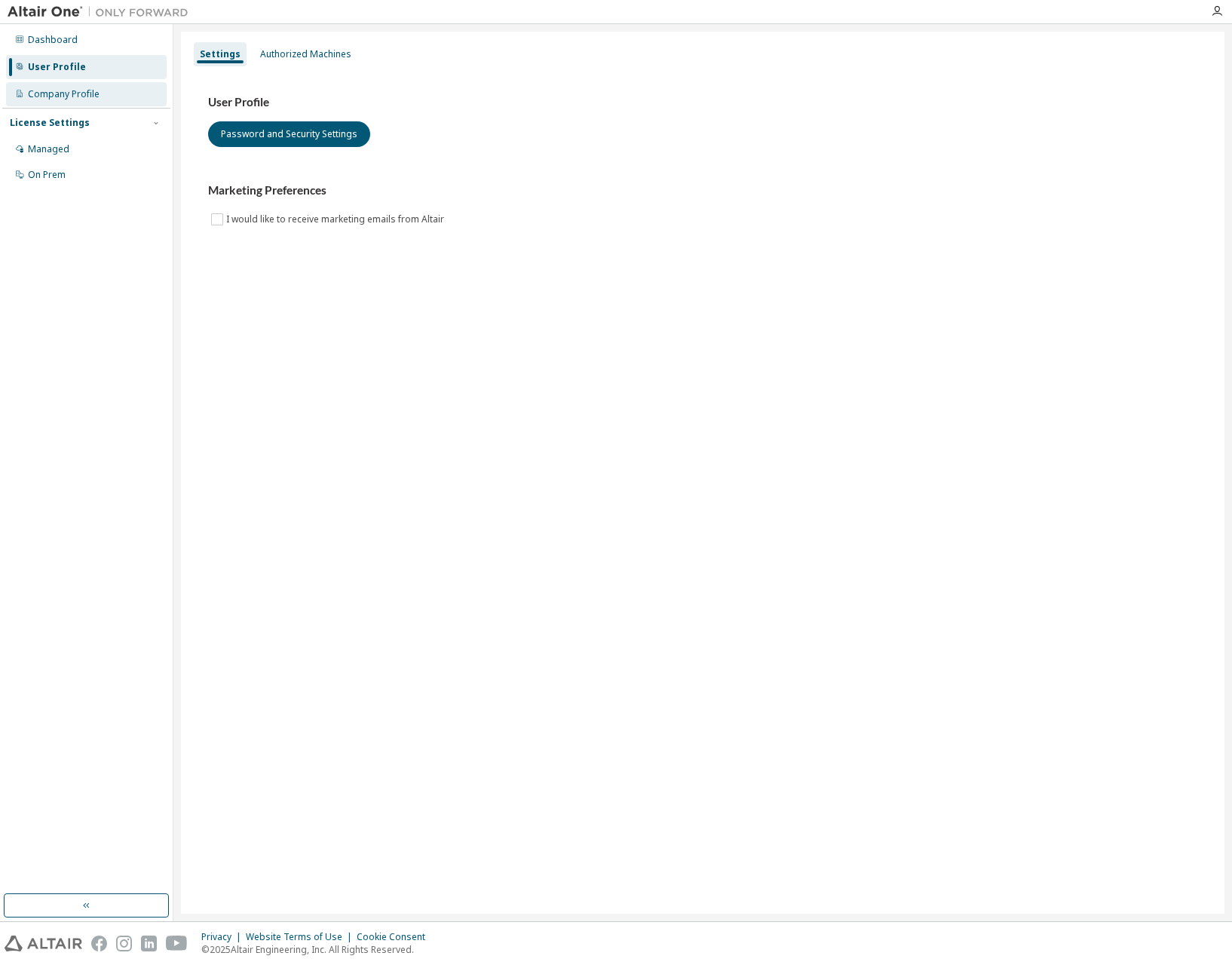
click at [134, 94] on div "Company Profile" at bounding box center [86, 95] width 161 height 24
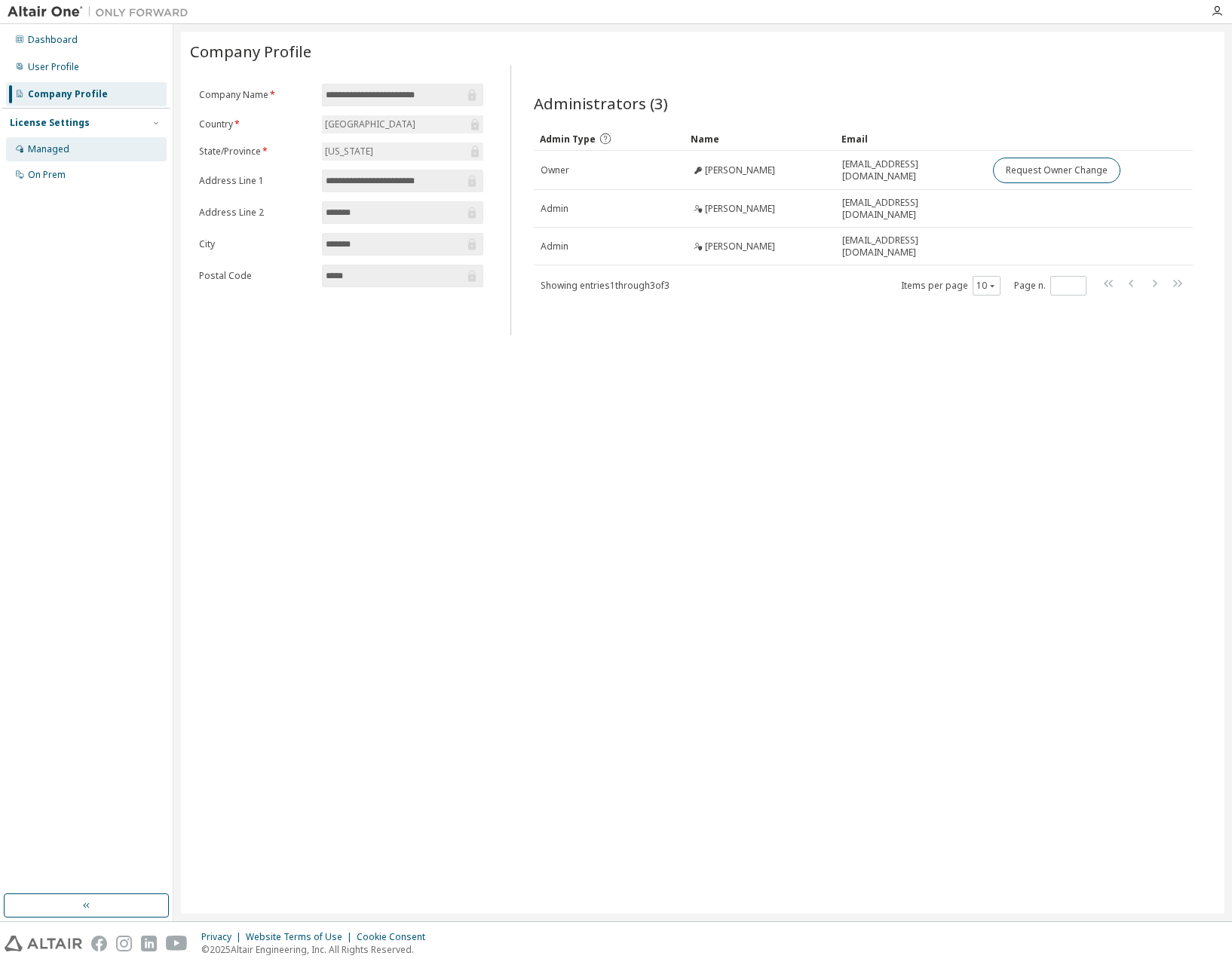
click at [122, 152] on div "Managed" at bounding box center [86, 149] width 161 height 24
